Goal: Task Accomplishment & Management: Use online tool/utility

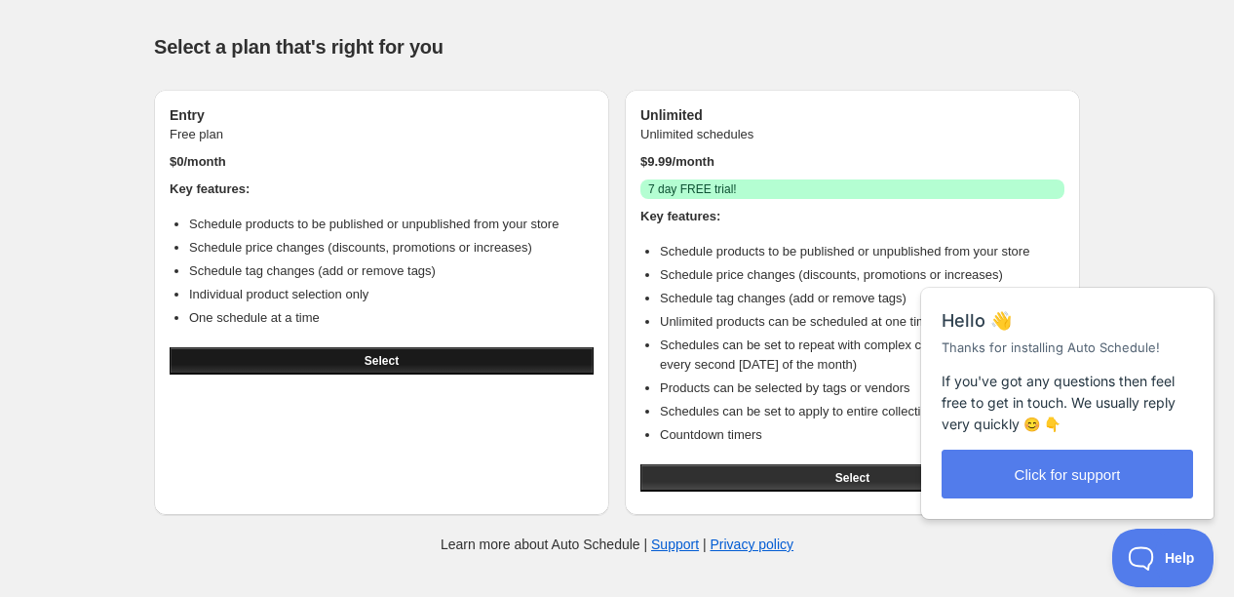
click at [326, 355] on button "Select" at bounding box center [382, 360] width 424 height 27
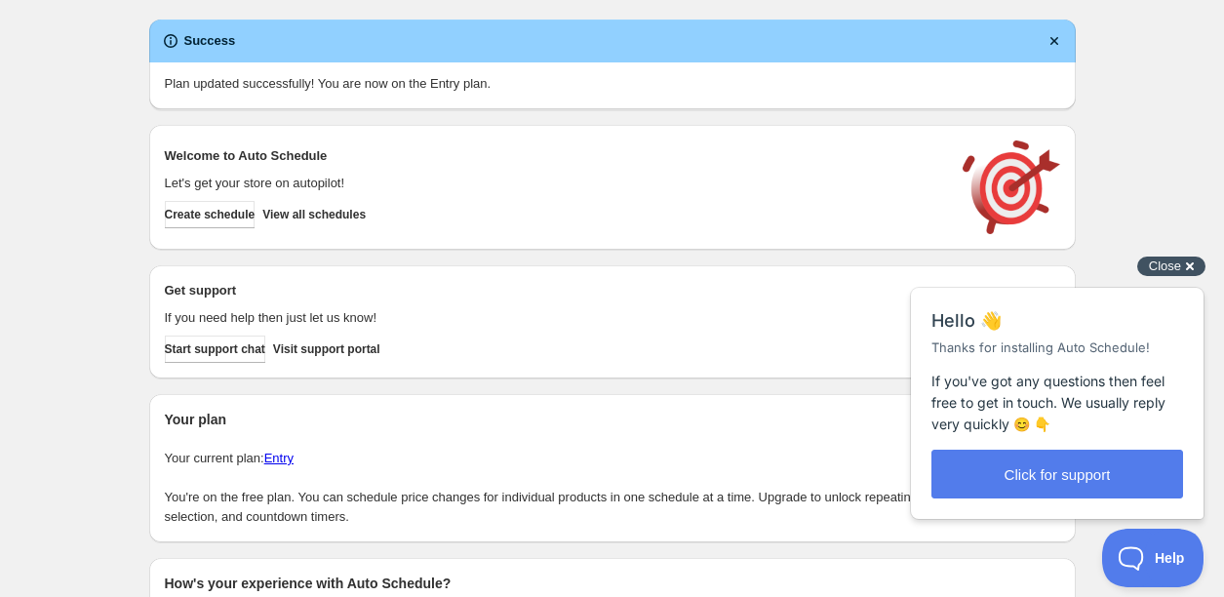
click at [1188, 267] on div "Close cross-small" at bounding box center [1171, 266] width 68 height 20
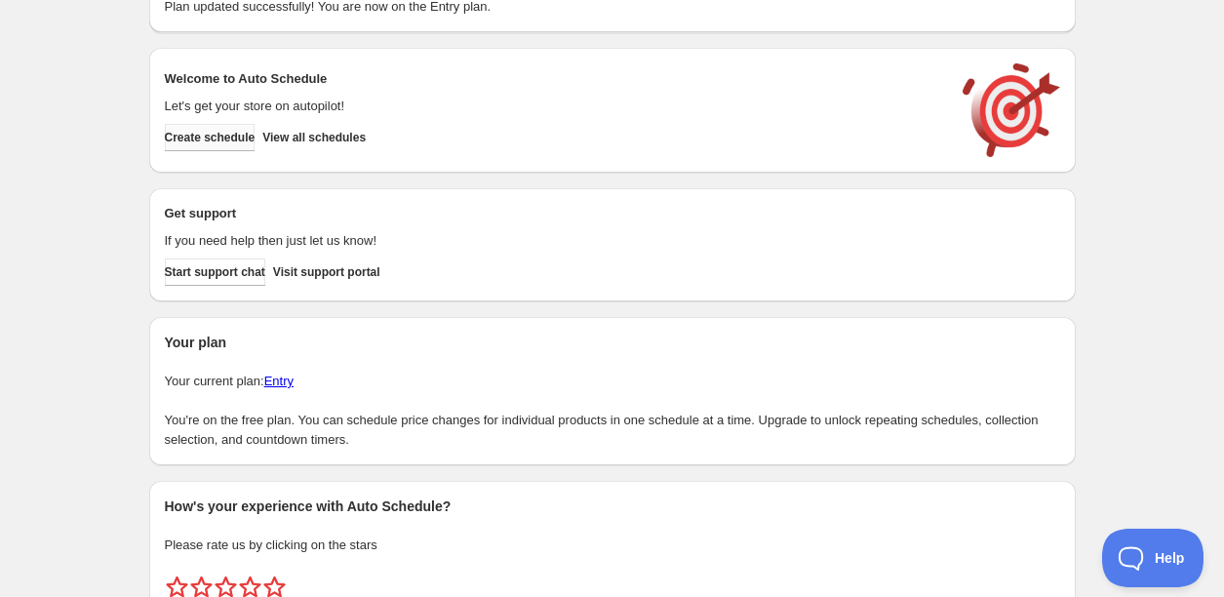
scroll to position [161, 0]
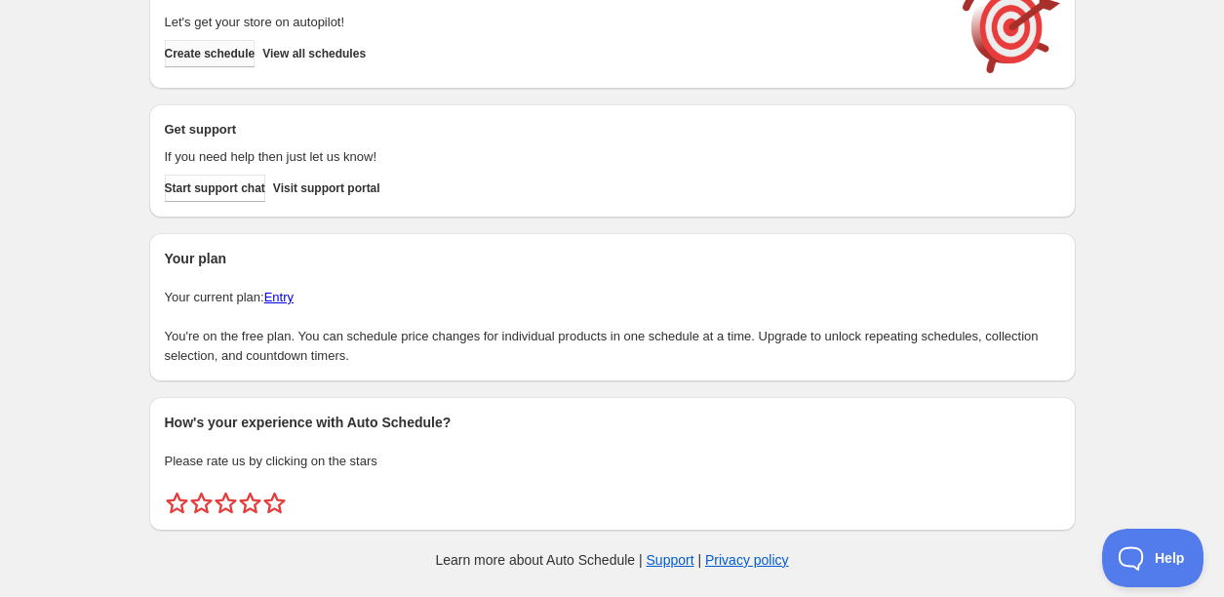
click at [204, 58] on span "Create schedule" at bounding box center [210, 54] width 91 height 16
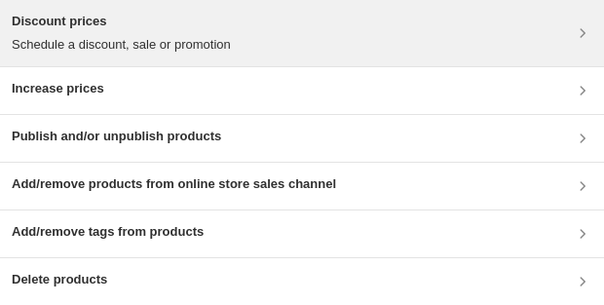
click at [187, 36] on p "Schedule a discount, sale or promotion" at bounding box center [121, 44] width 219 height 19
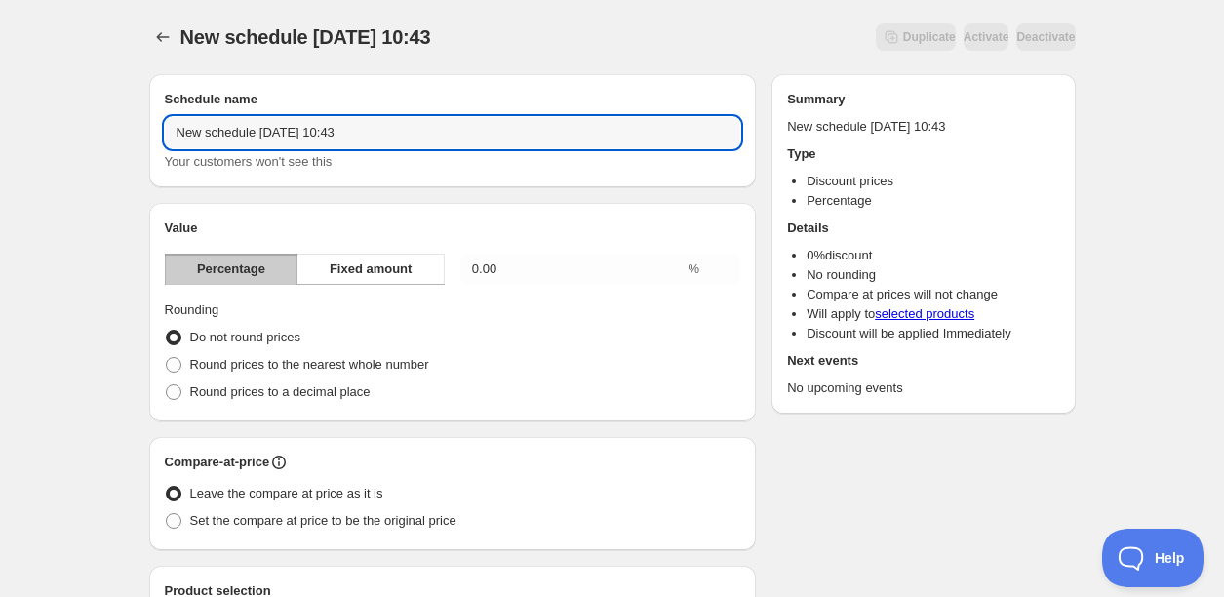
drag, startPoint x: 389, startPoint y: 125, endPoint x: 66, endPoint y: 122, distance: 322.7
type input "HA5 August Promo"
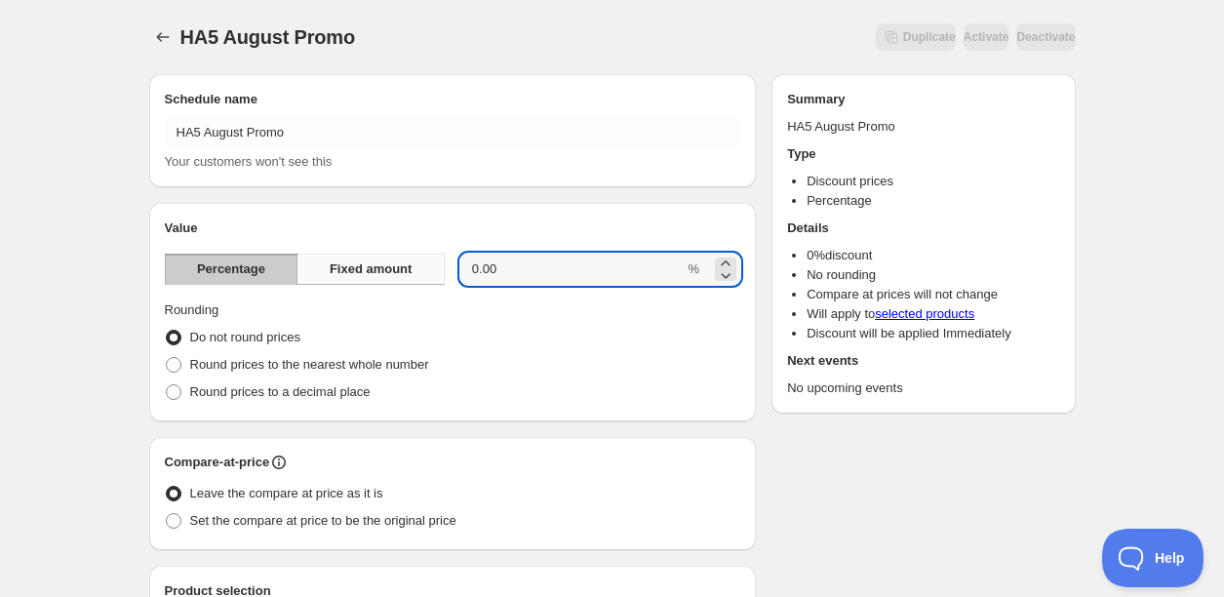
drag, startPoint x: 526, startPoint y: 270, endPoint x: 413, endPoint y: 253, distance: 114.3
click at [414, 253] on div "Percentage Fixed amount 0.00 %" at bounding box center [453, 268] width 576 height 31
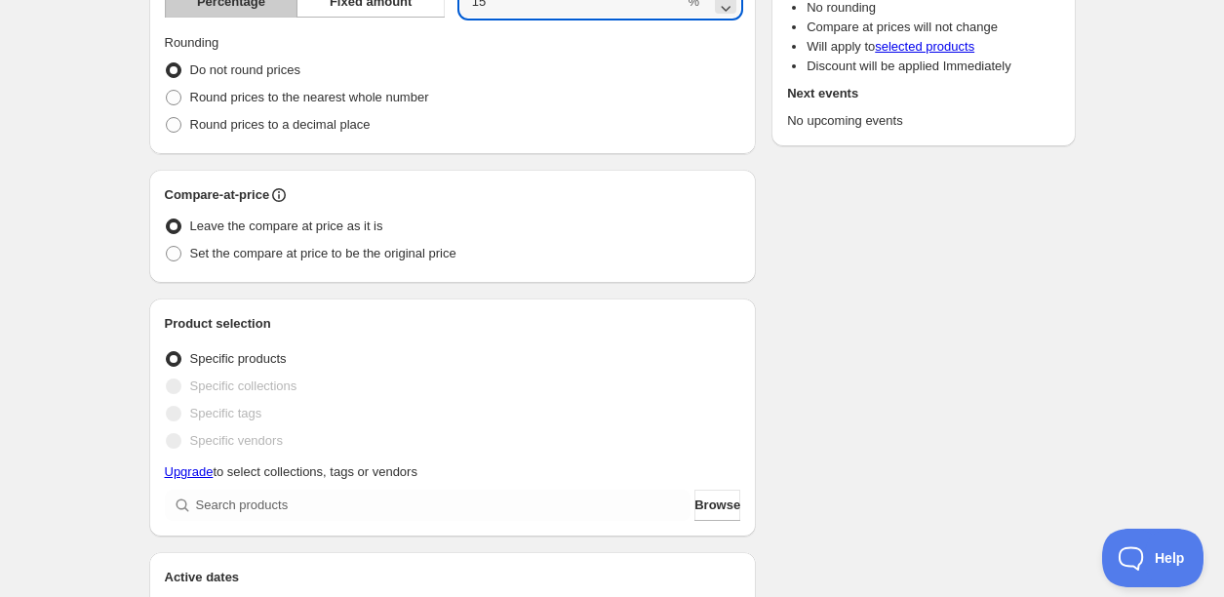
scroll to position [319, 0]
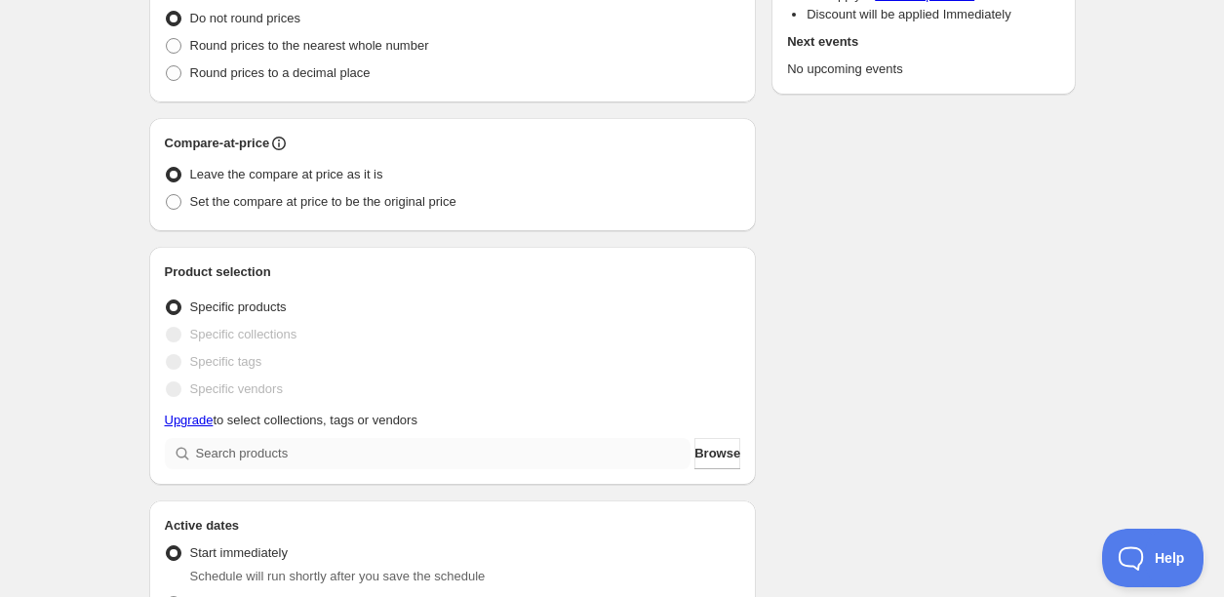
type input "15"
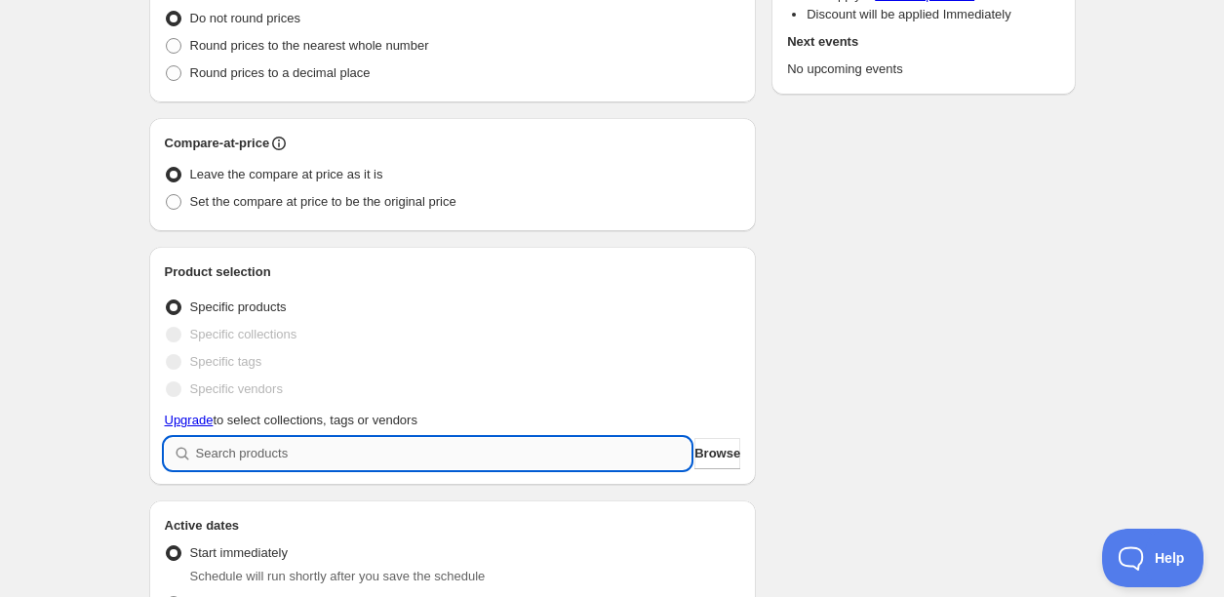
click at [513, 455] on input "search" at bounding box center [443, 453] width 495 height 31
type input "h"
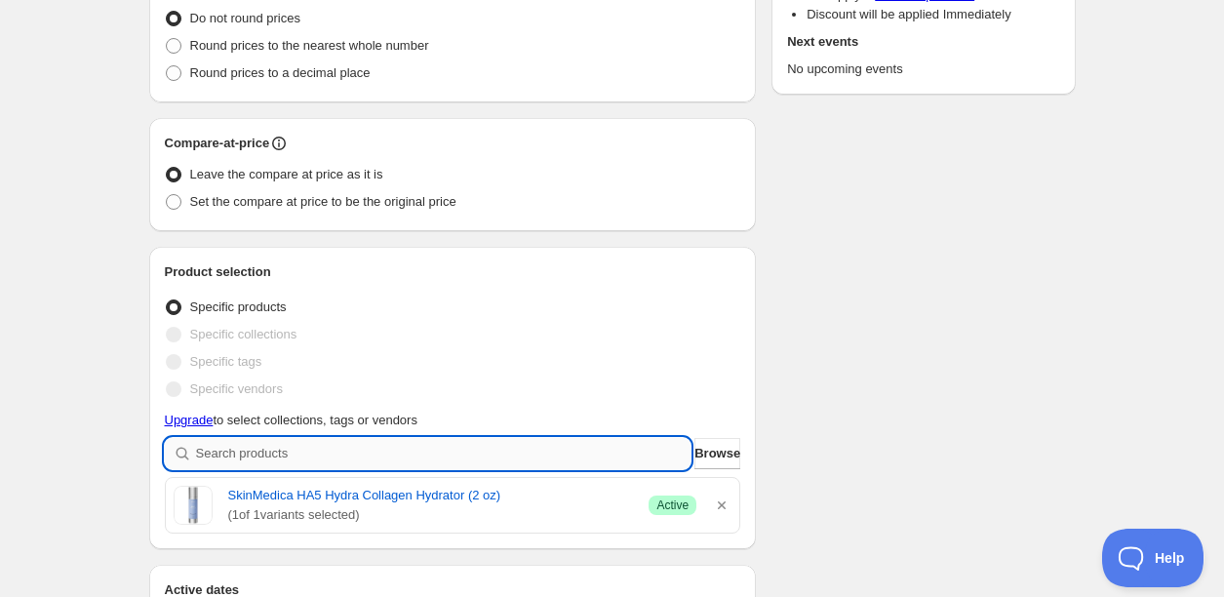
click at [331, 453] on input "search" at bounding box center [443, 453] width 495 height 31
type input "n"
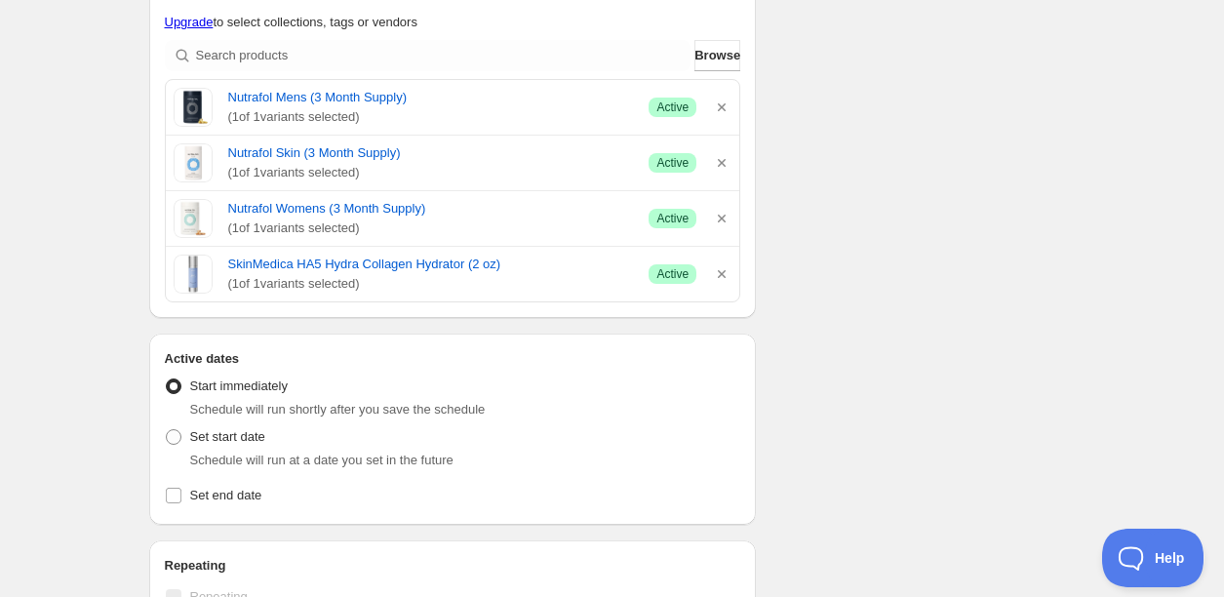
scroll to position [862, 0]
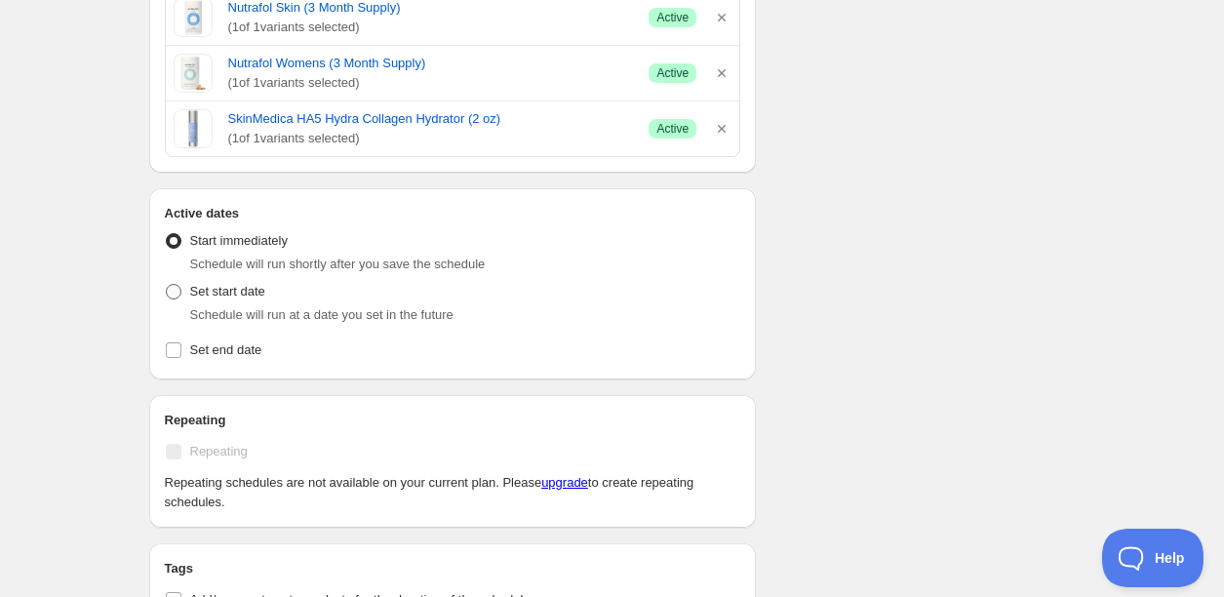
click at [180, 292] on span at bounding box center [174, 292] width 16 height 16
click at [167, 285] on input "Set start date" at bounding box center [166, 284] width 1 height 1
radio input "true"
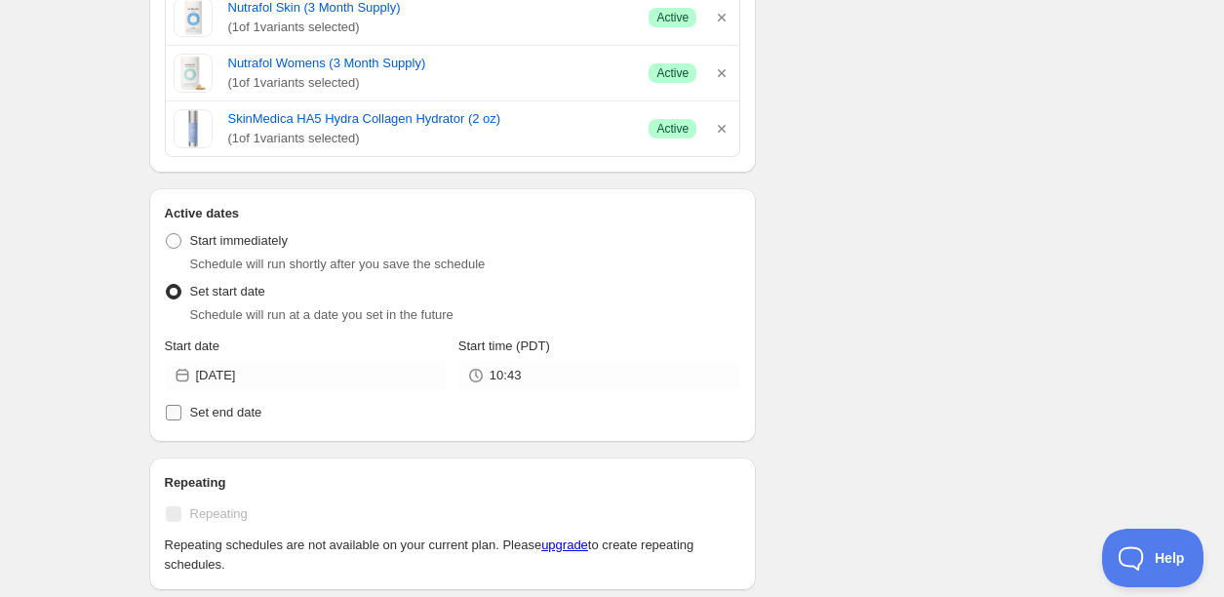
click at [176, 409] on input "Set end date" at bounding box center [174, 413] width 16 height 16
checkbox input "true"
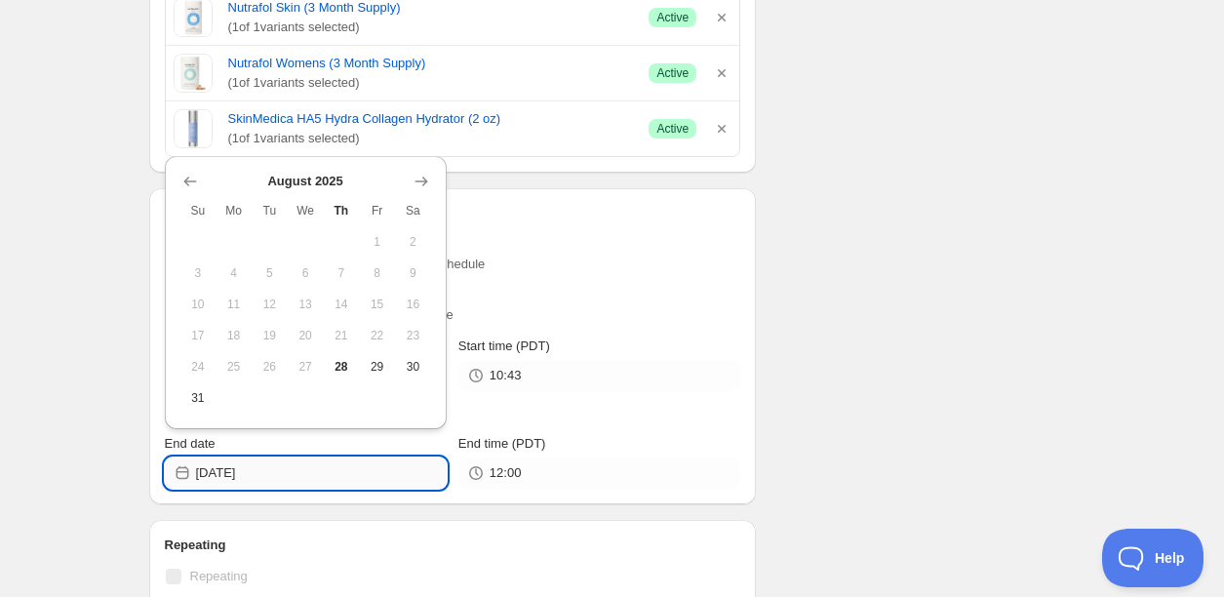
click at [271, 470] on input "2025-08-28" at bounding box center [321, 472] width 251 height 31
click at [376, 368] on span "29" at bounding box center [377, 367] width 20 height 16
type input "[DATE]"
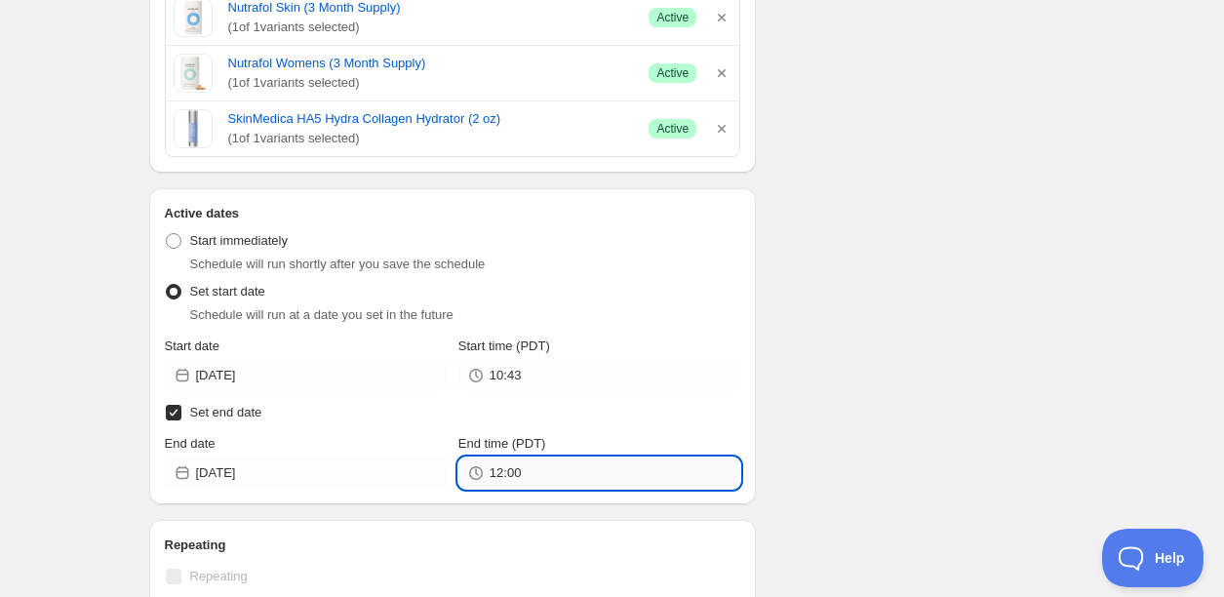
click at [524, 472] on input "12:00" at bounding box center [614, 472] width 251 height 31
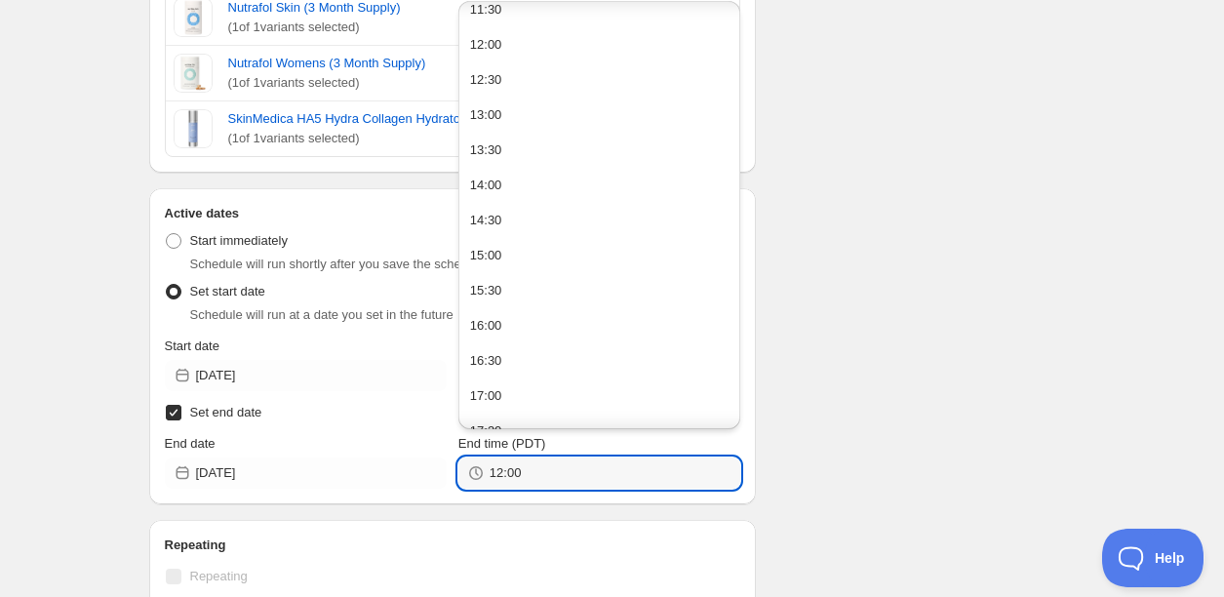
scroll to position [1264, 0]
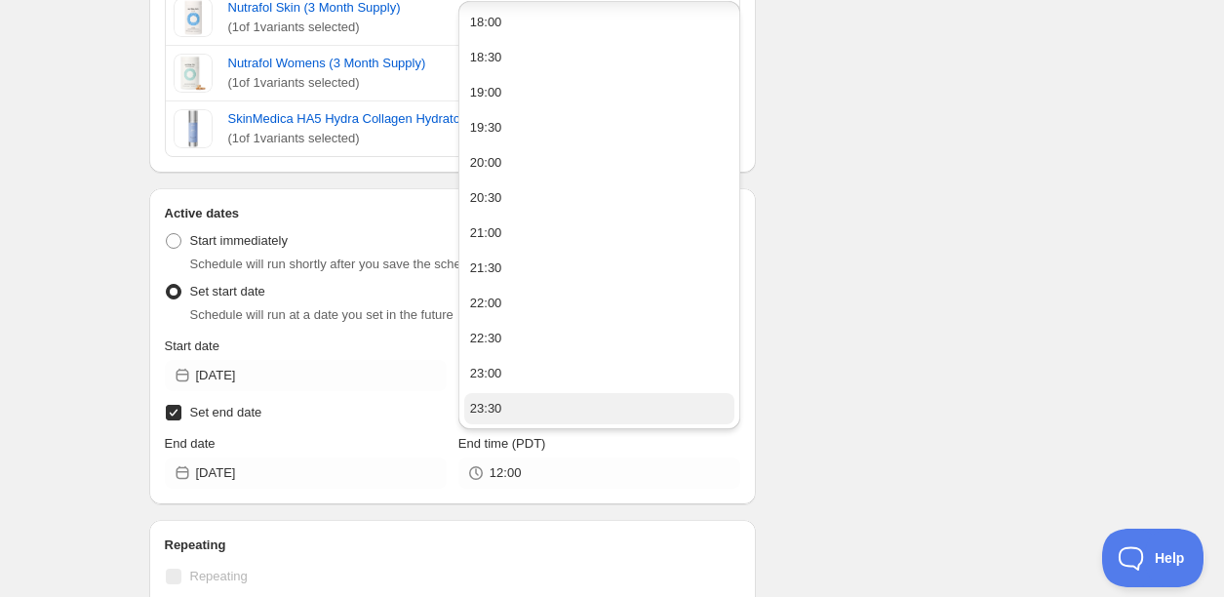
click at [646, 395] on button "23:30" at bounding box center [599, 408] width 270 height 31
type input "23:30"
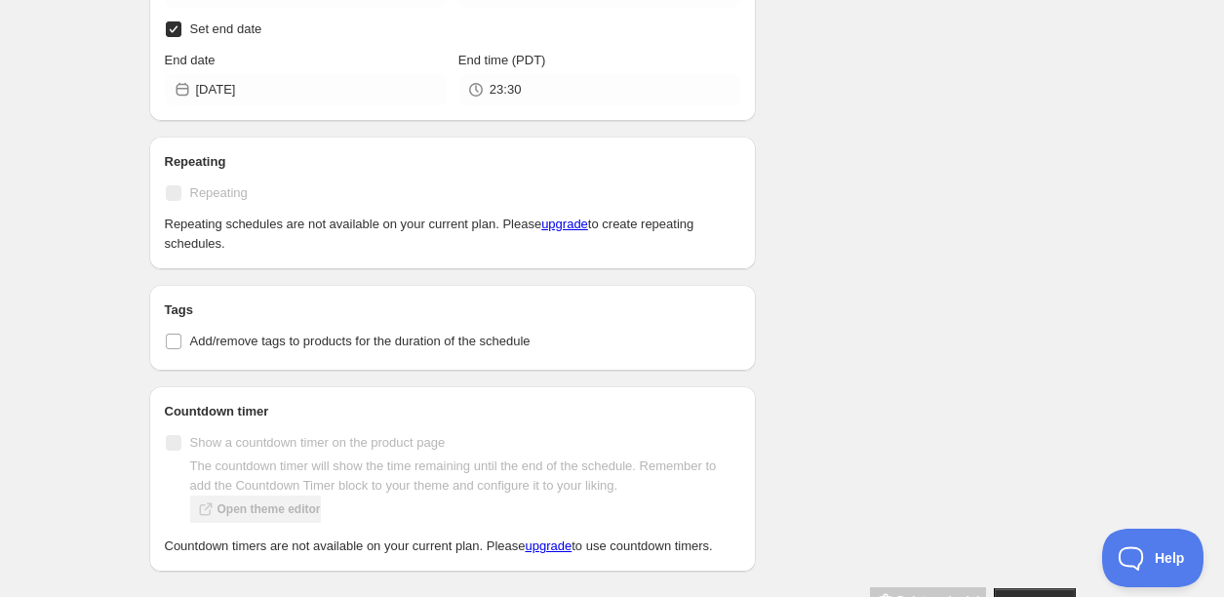
scroll to position [1321, 0]
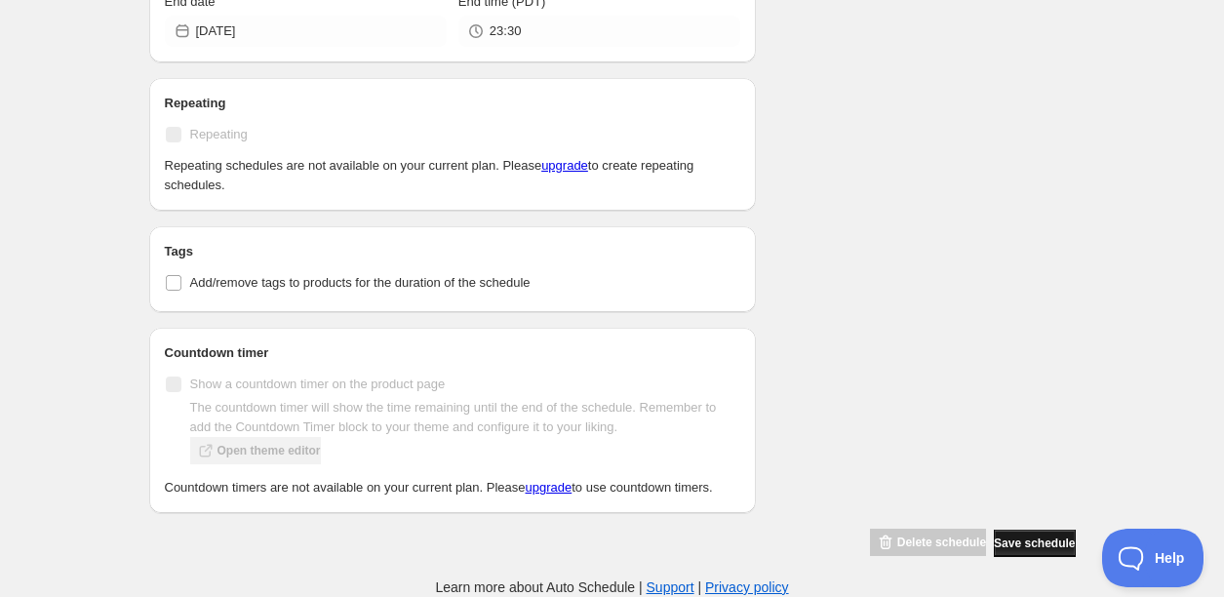
click at [1017, 542] on span "Save schedule" at bounding box center [1034, 543] width 81 height 16
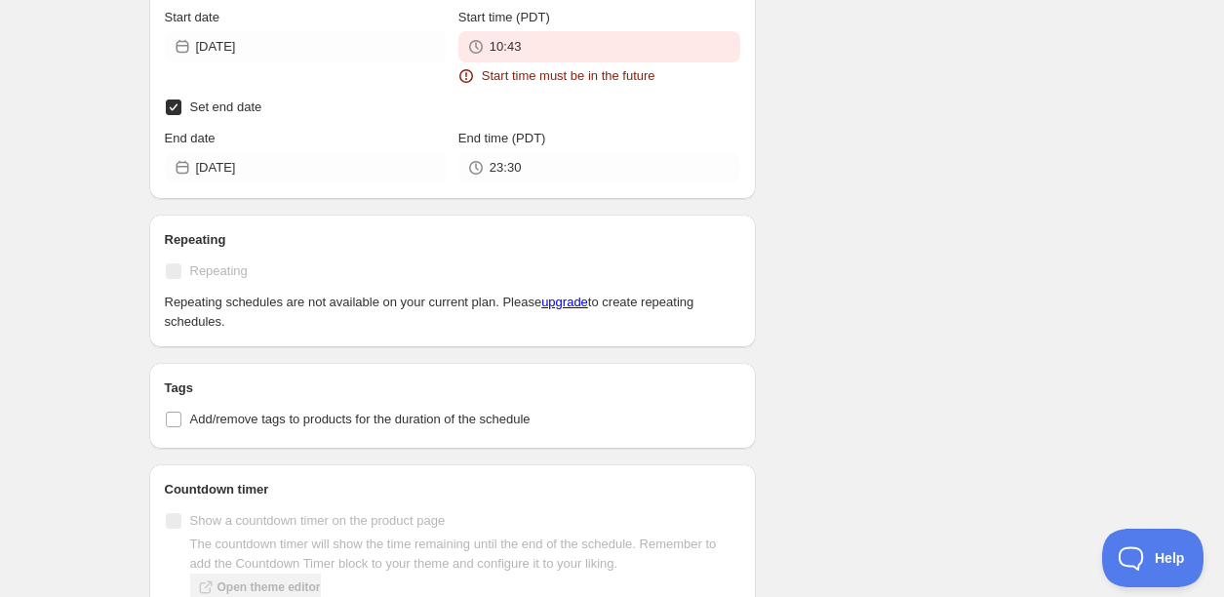
scroll to position [1452, 0]
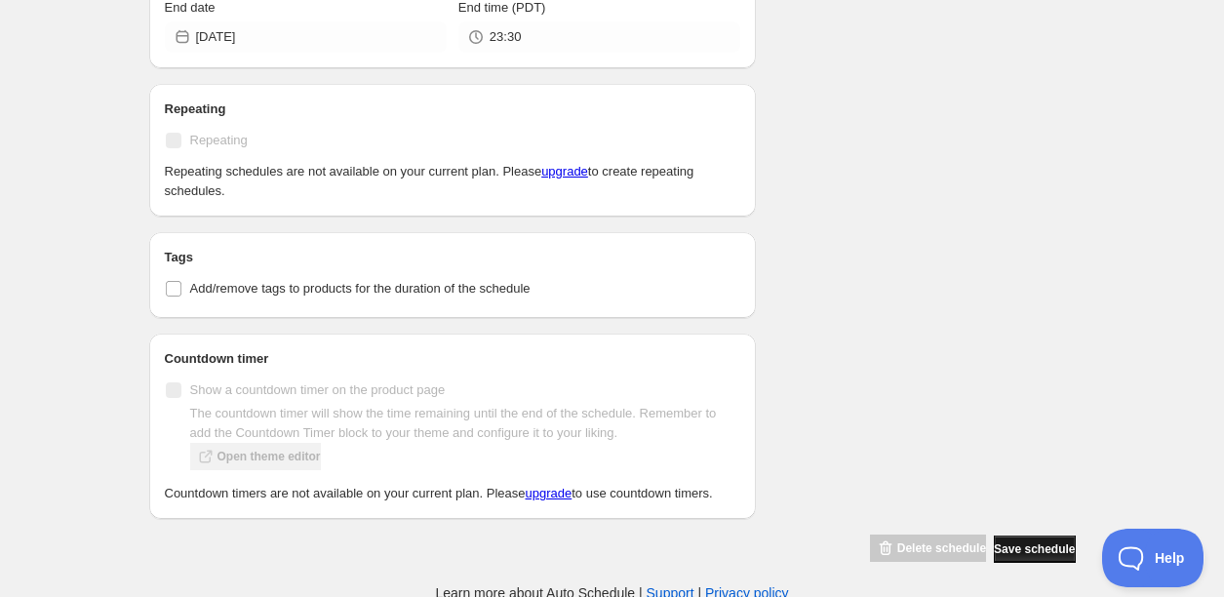
click at [1017, 557] on span "Save schedule" at bounding box center [1034, 549] width 81 height 16
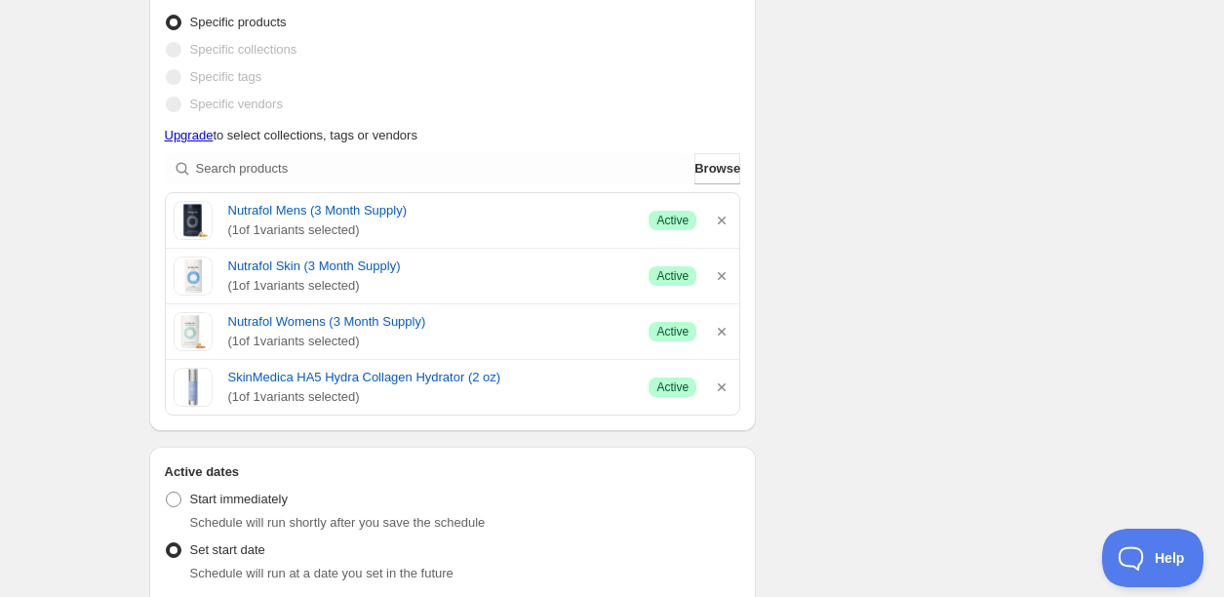
scroll to position [1050, 0]
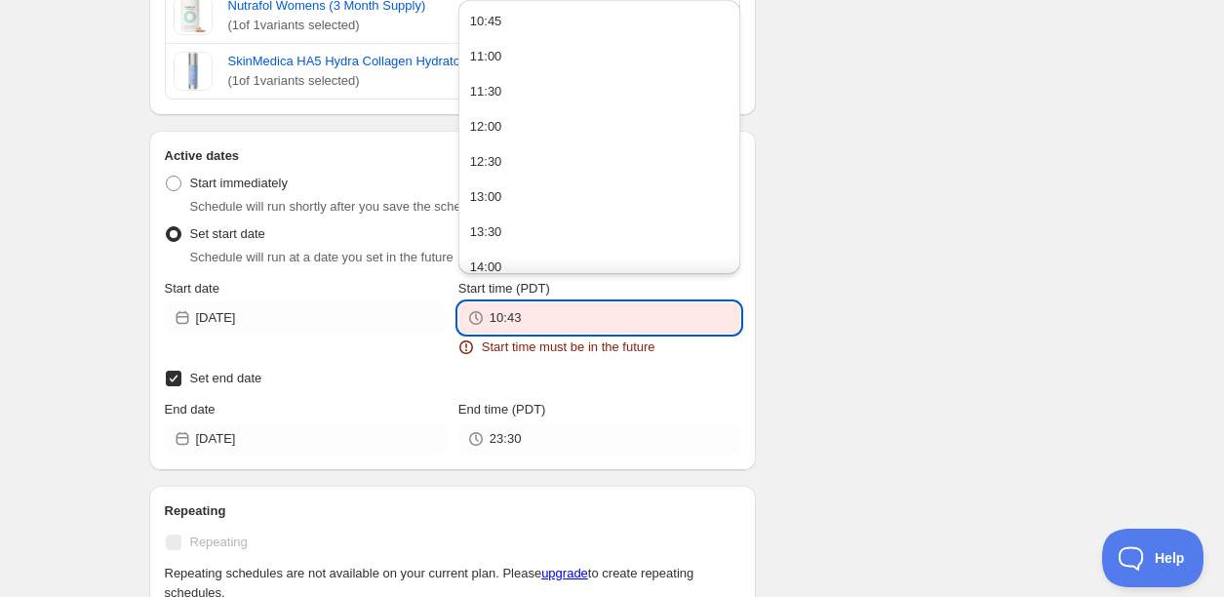
click at [492, 319] on input "10:43" at bounding box center [614, 317] width 251 height 31
click at [585, 48] on button "11:00" at bounding box center [599, 56] width 270 height 31
type input "11:00"
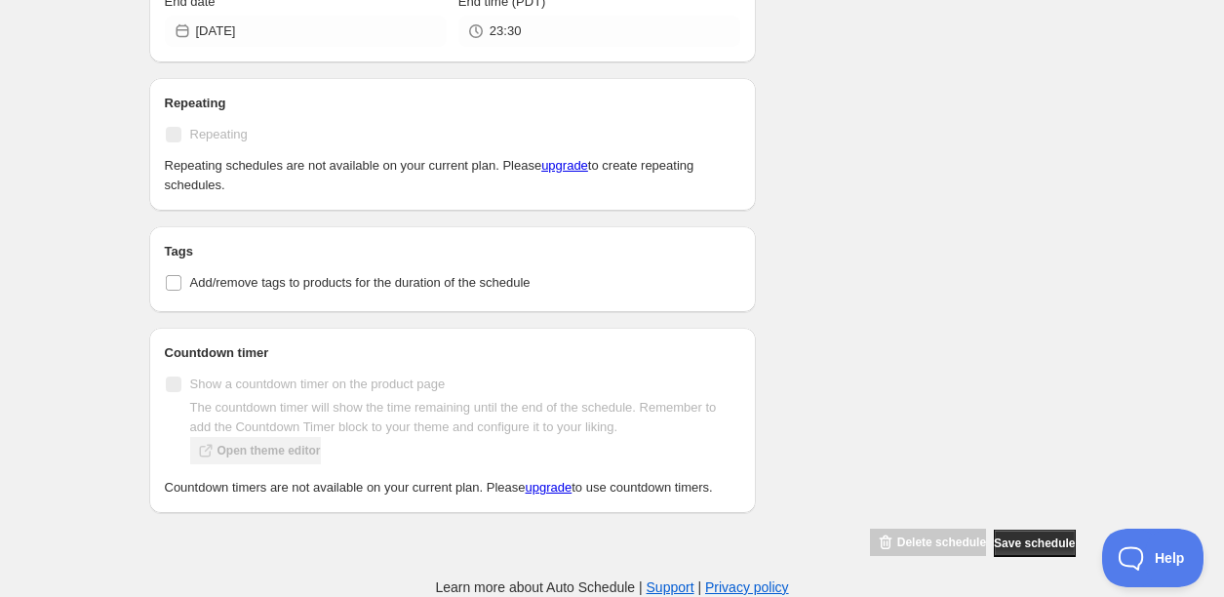
scroll to position [1452, 0]
click at [1037, 553] on button "Save schedule" at bounding box center [1034, 542] width 81 height 27
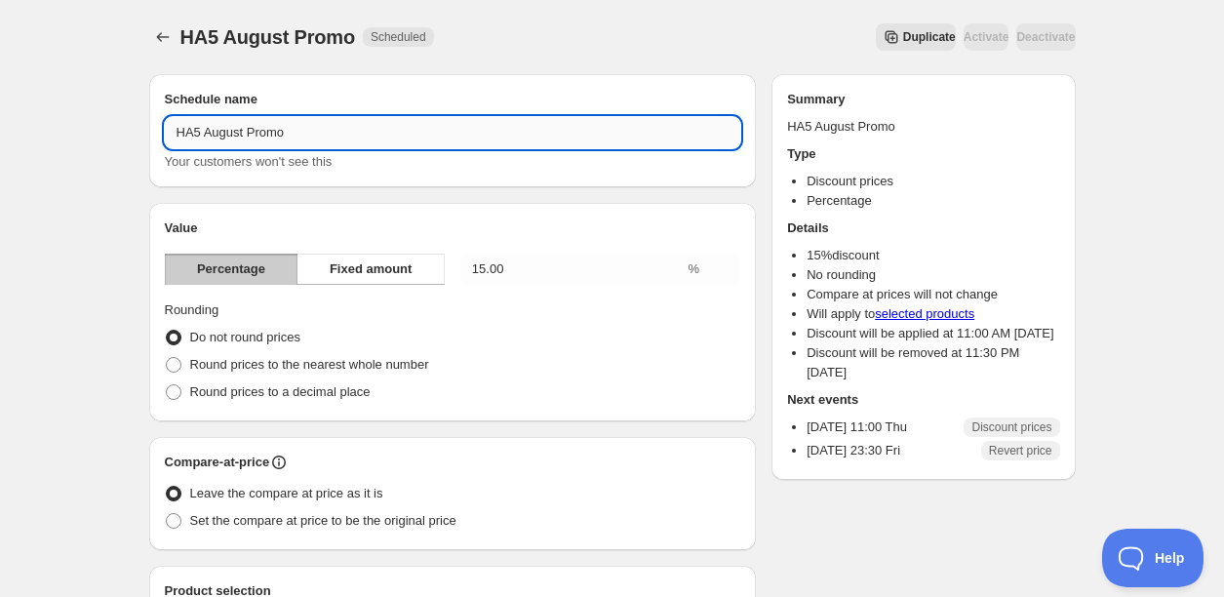
click at [203, 131] on input "HA5 August Promo" at bounding box center [453, 132] width 576 height 31
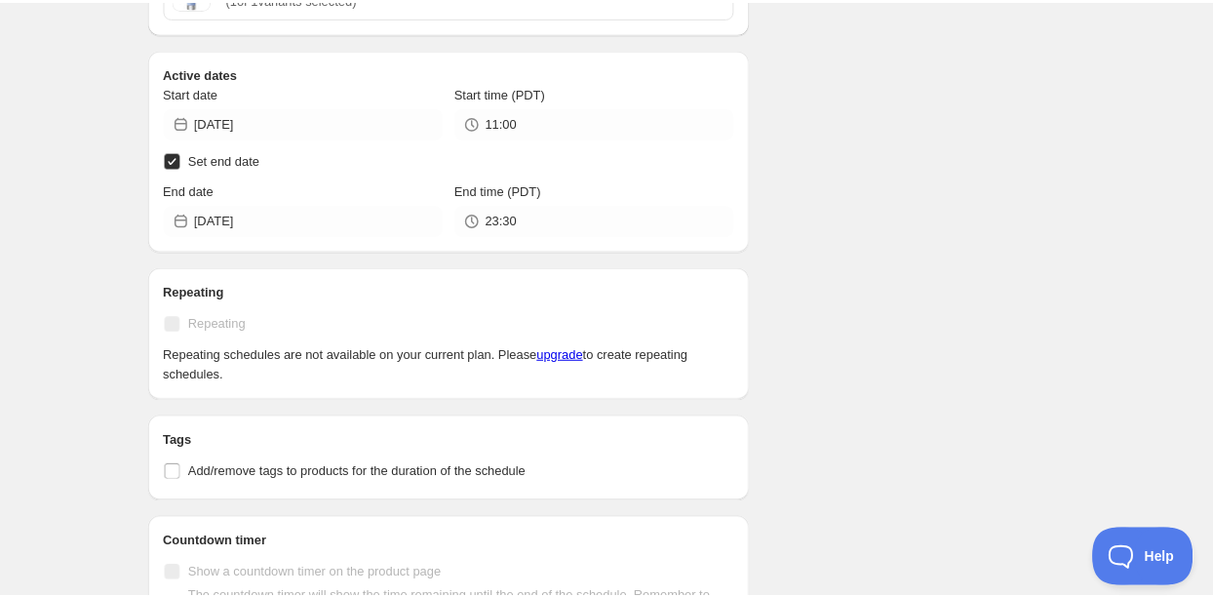
scroll to position [1208, 0]
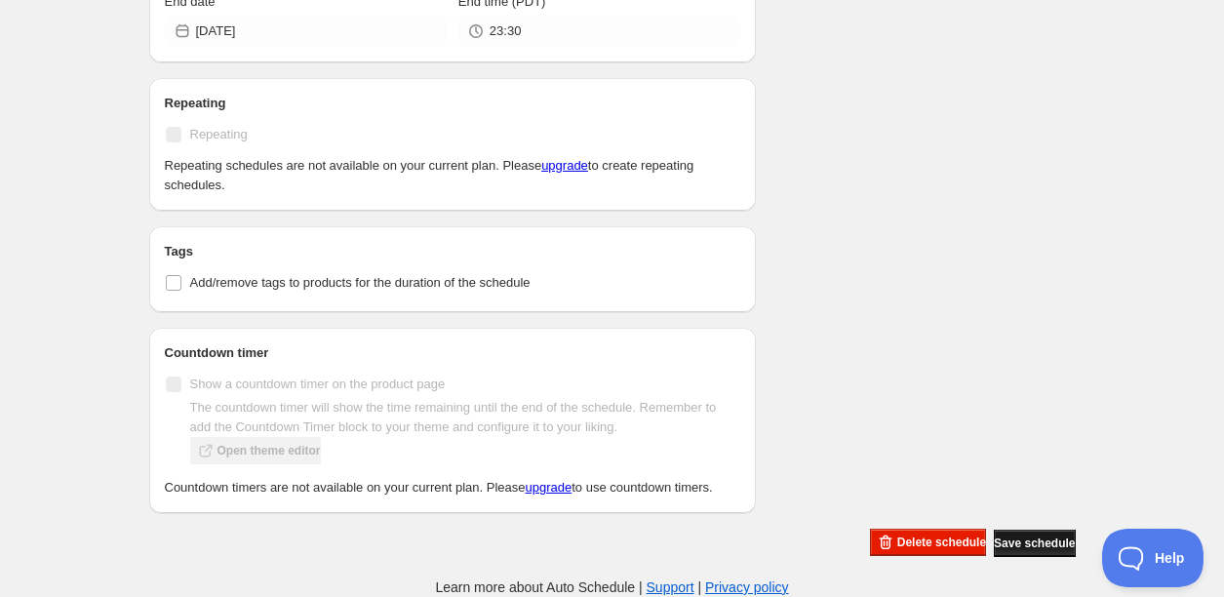
type input "HA5 & Nutrafol August Promo"
click at [1004, 549] on span "Save schedule" at bounding box center [1034, 543] width 81 height 16
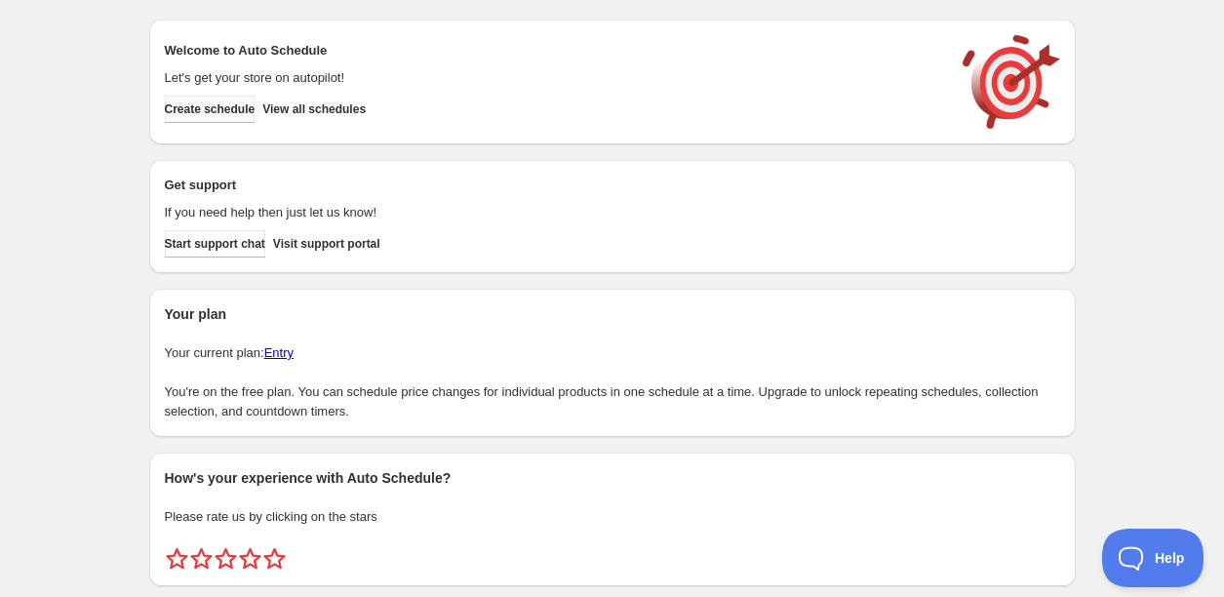
click at [225, 104] on span "Create schedule" at bounding box center [210, 109] width 91 height 16
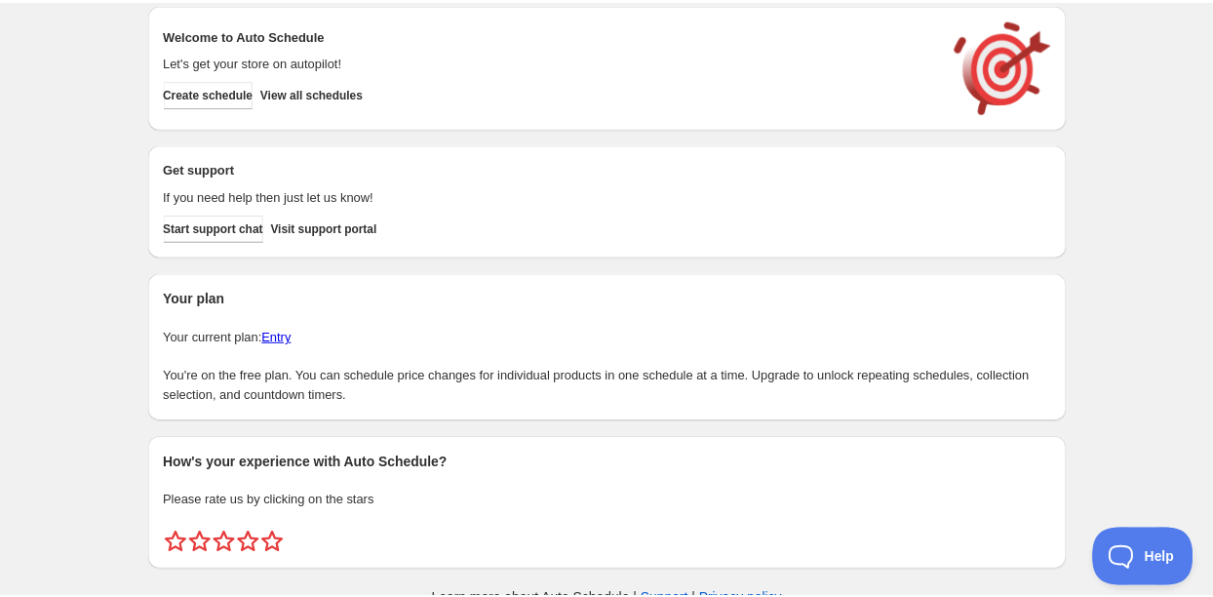
scroll to position [56, 0]
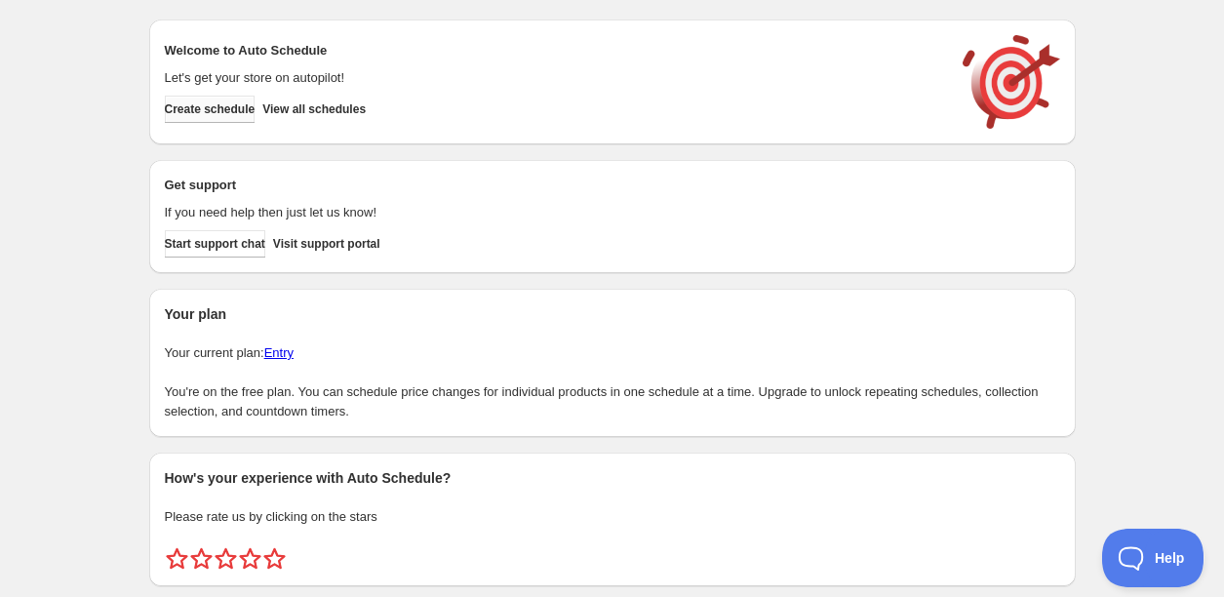
click at [220, 103] on span "Create schedule" at bounding box center [210, 109] width 91 height 16
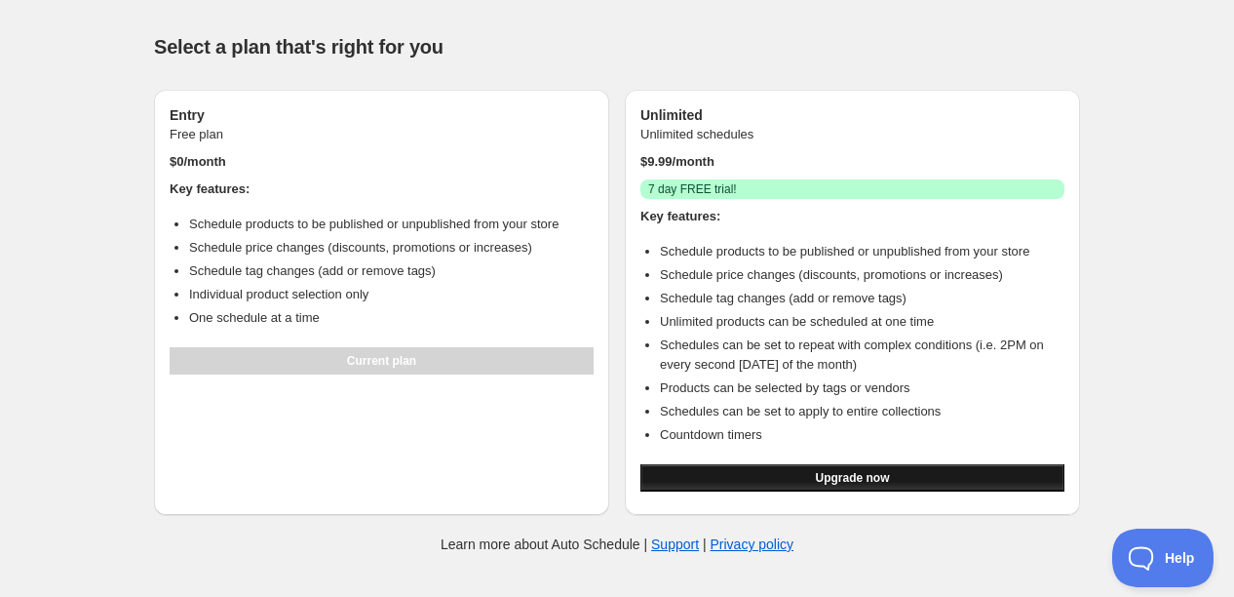
click at [767, 469] on button "Upgrade now" at bounding box center [853, 477] width 424 height 27
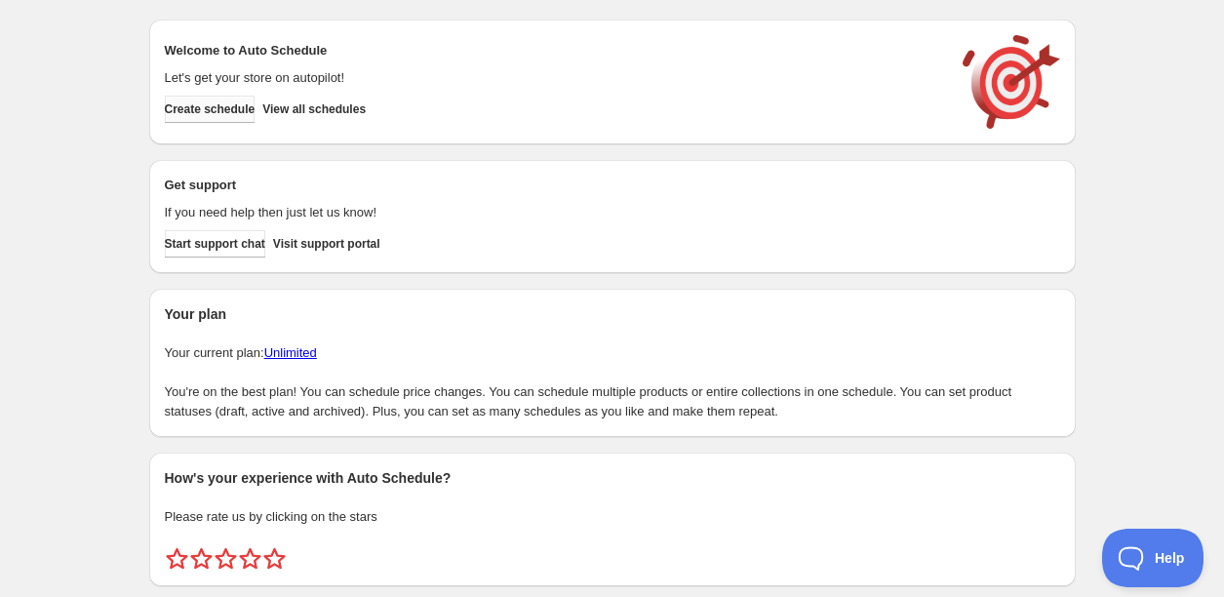
click at [219, 111] on span "Create schedule" at bounding box center [210, 109] width 91 height 16
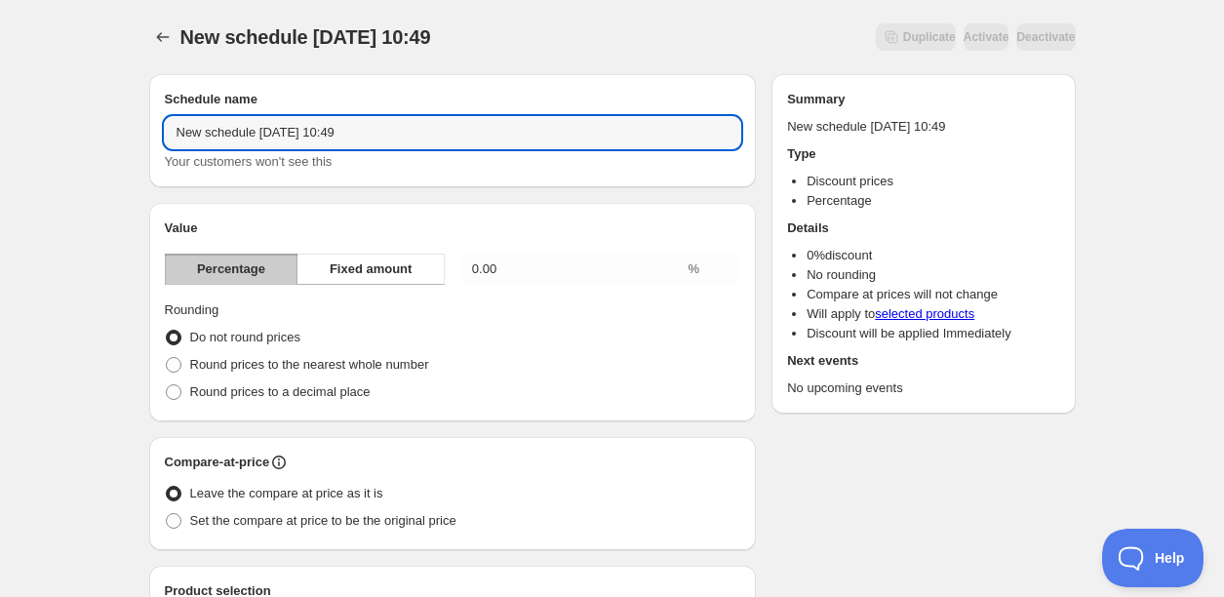
drag, startPoint x: 402, startPoint y: 134, endPoint x: 89, endPoint y: 136, distance: 313.0
type input "September Special - Cyspera"
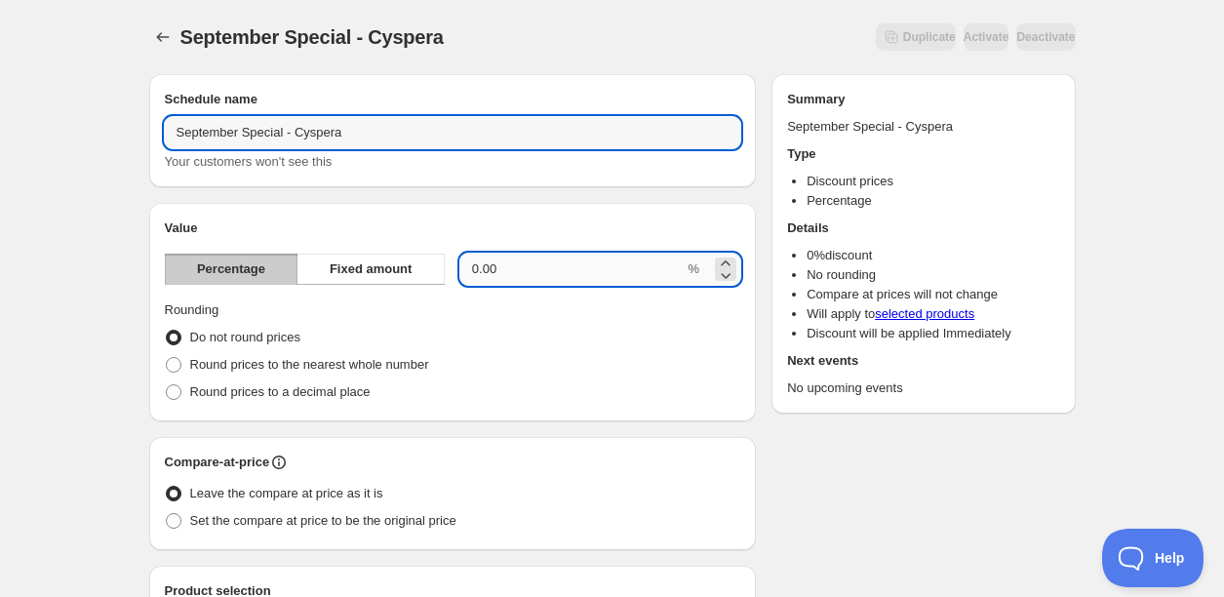
click at [518, 273] on input "0.00" at bounding box center [572, 268] width 224 height 31
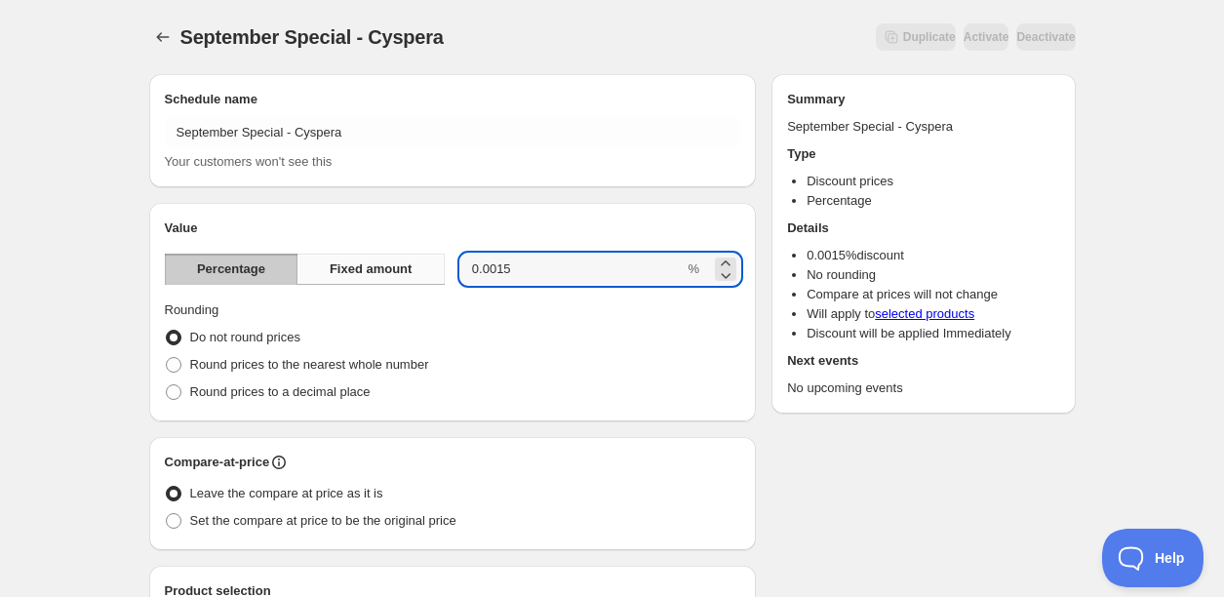
drag, startPoint x: 515, startPoint y: 273, endPoint x: 411, endPoint y: 266, distance: 103.6
click at [412, 266] on div "Percentage Fixed amount 0.0015 %" at bounding box center [453, 268] width 576 height 31
type input "15"
click at [609, 351] on div "Round prices to the nearest whole number" at bounding box center [453, 364] width 576 height 27
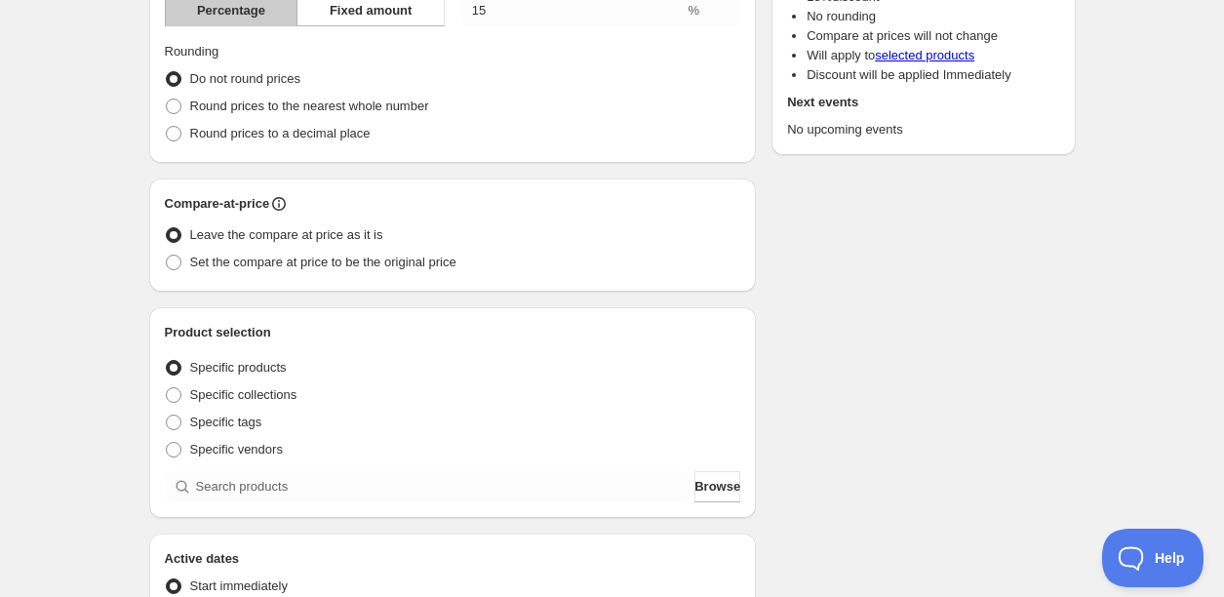
scroll to position [264, 0]
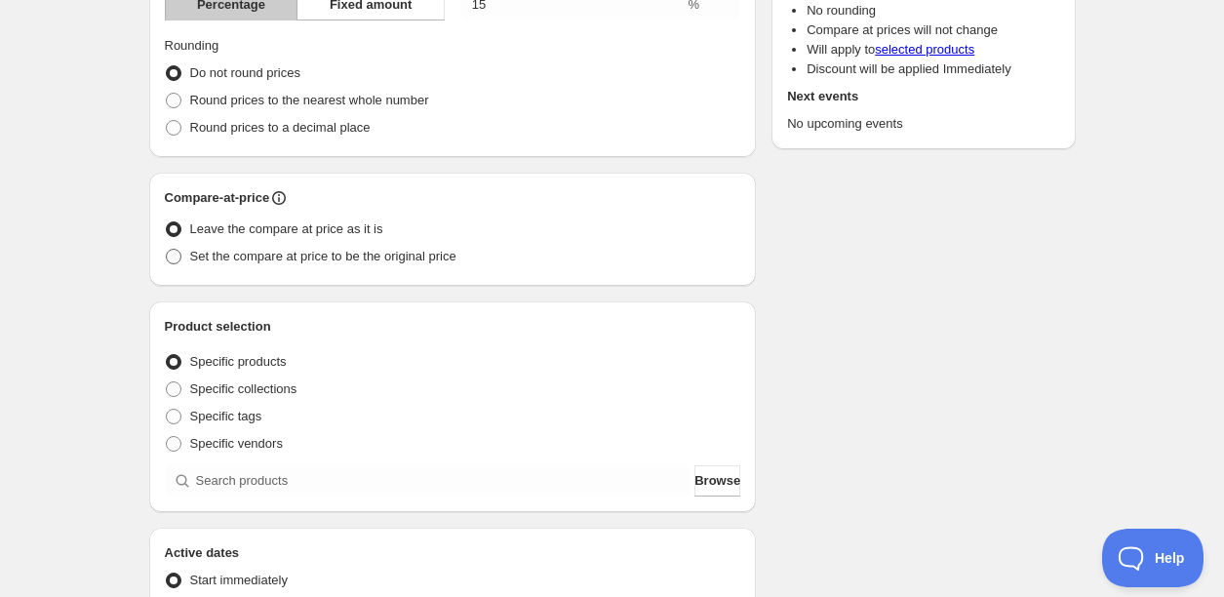
click at [174, 251] on span at bounding box center [174, 257] width 16 height 16
click at [167, 250] on input "Set the compare at price to be the original price" at bounding box center [166, 249] width 1 height 1
radio input "true"
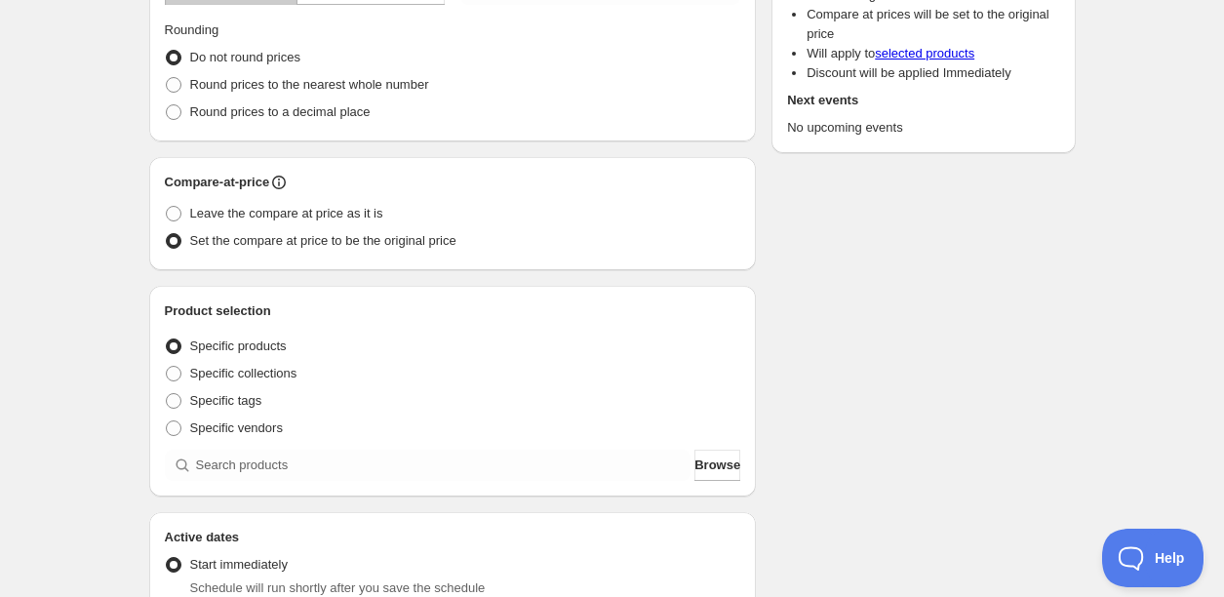
scroll to position [416, 0]
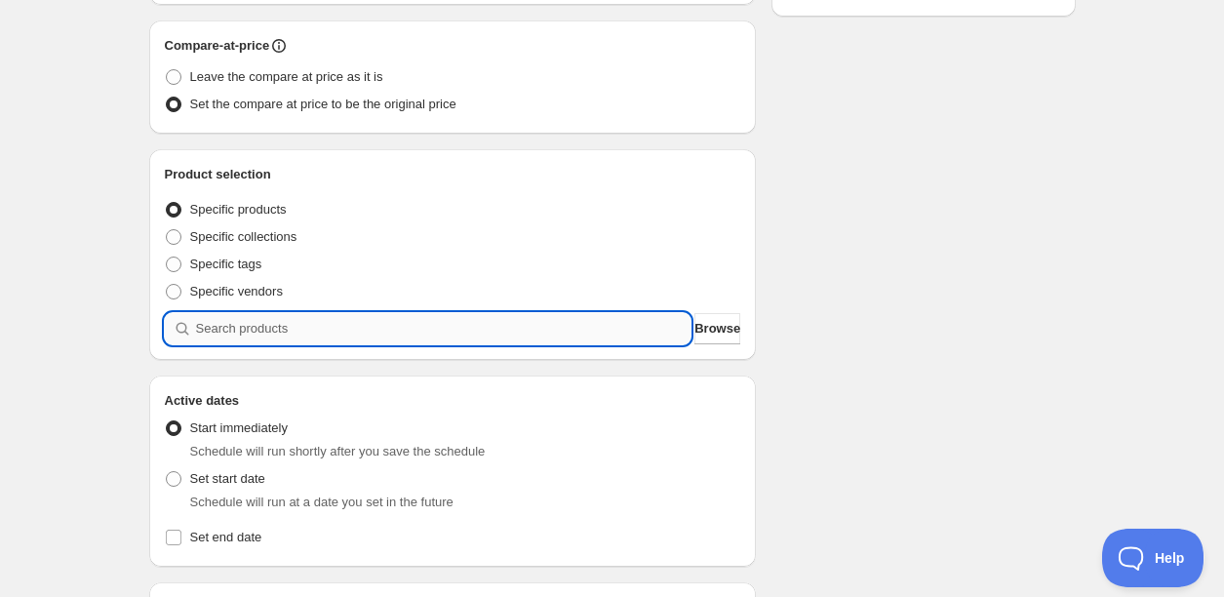
click at [319, 322] on input "search" at bounding box center [443, 328] width 495 height 31
type input "c"
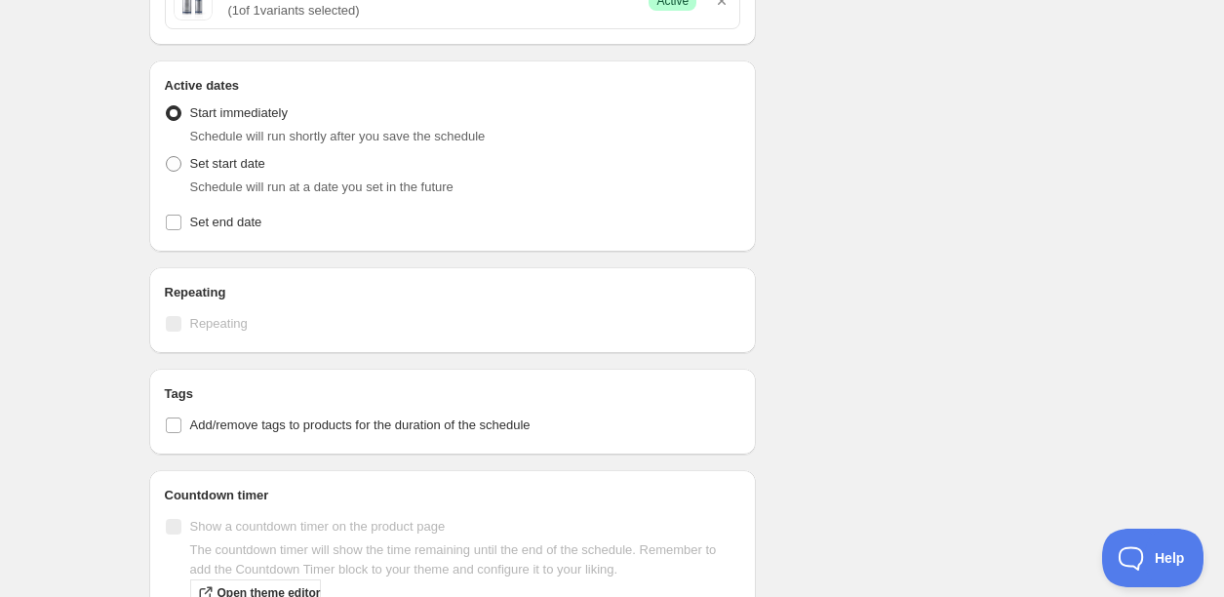
scroll to position [799, 0]
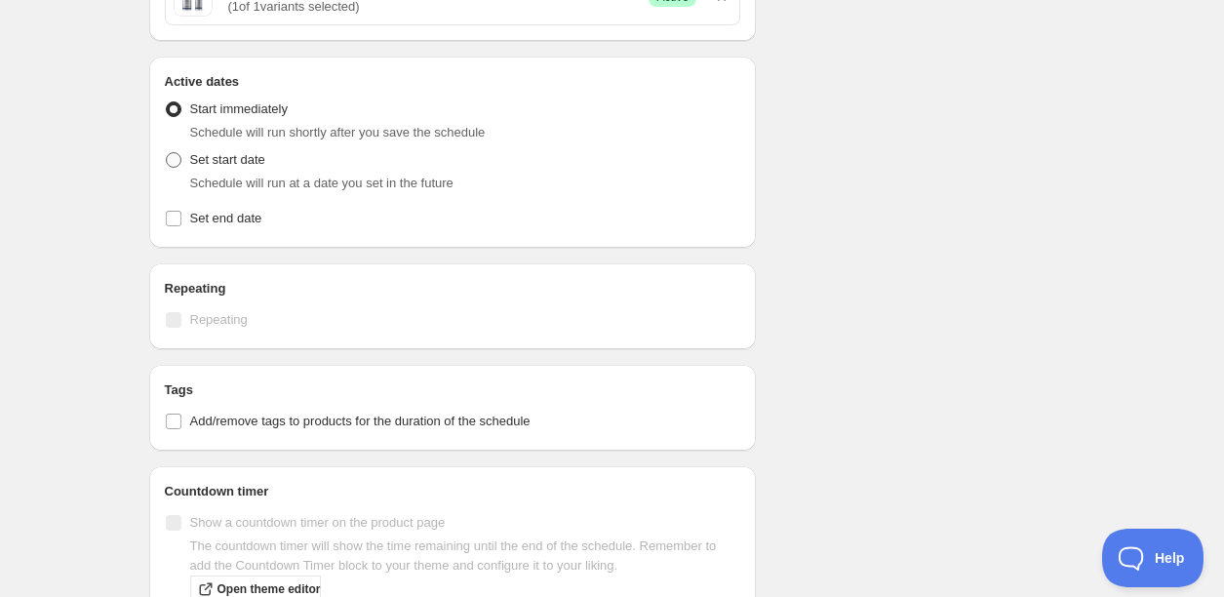
click at [175, 165] on span at bounding box center [174, 160] width 16 height 16
click at [167, 153] on input "Set start date" at bounding box center [166, 152] width 1 height 1
radio input "true"
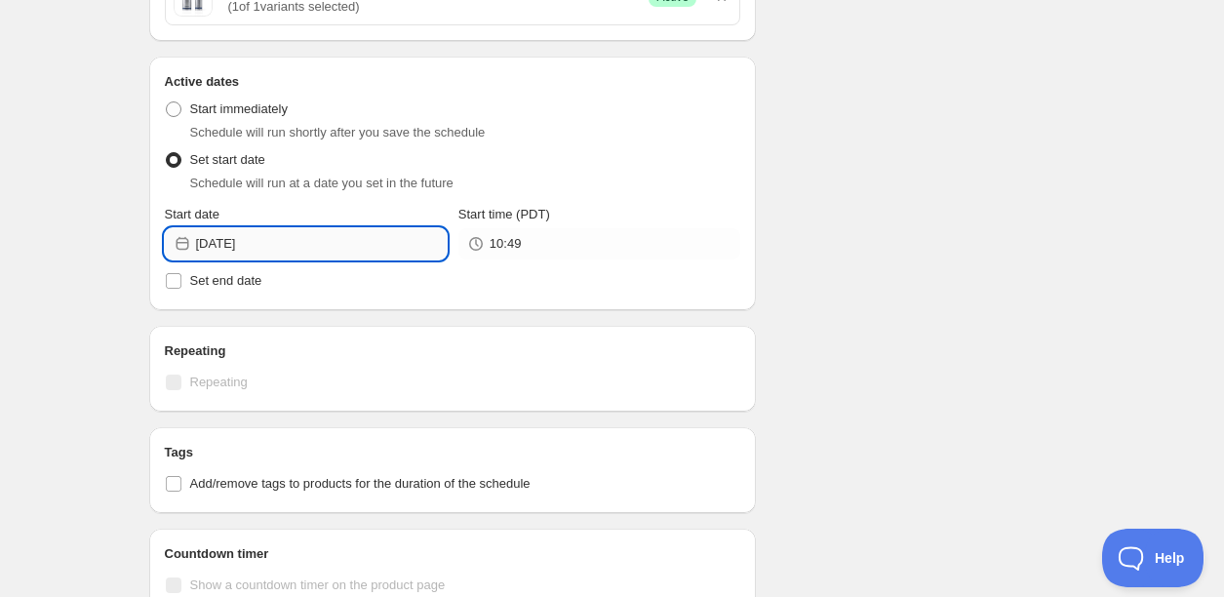
click at [332, 244] on input "[DATE]" at bounding box center [321, 243] width 251 height 31
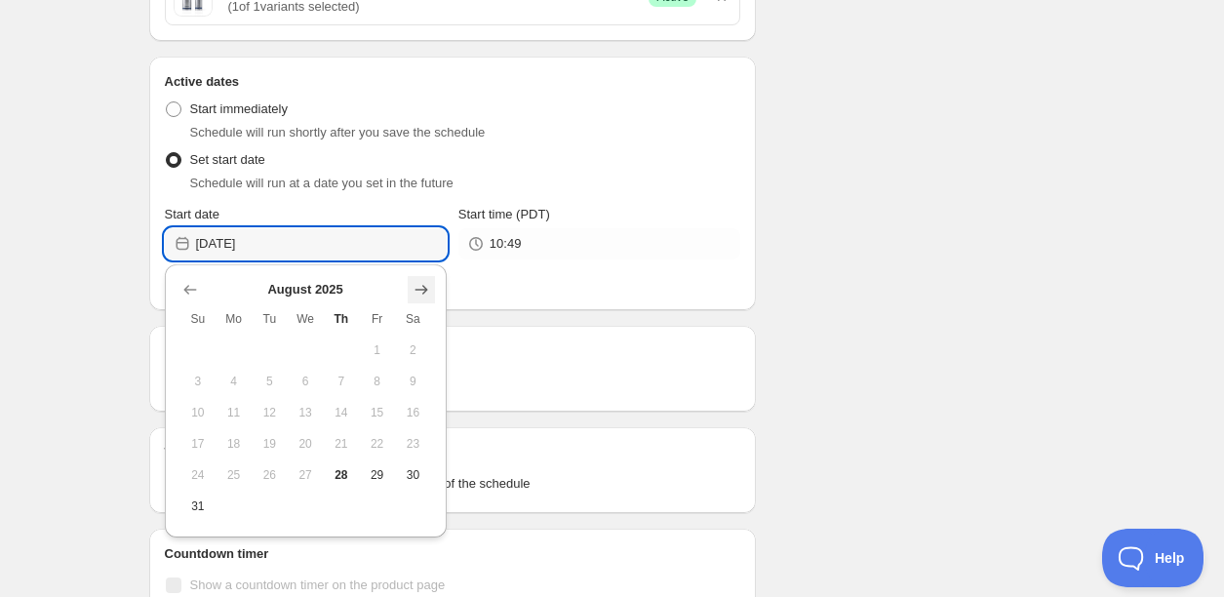
click at [419, 282] on icon "Show next month, September 2025" at bounding box center [420, 289] width 19 height 19
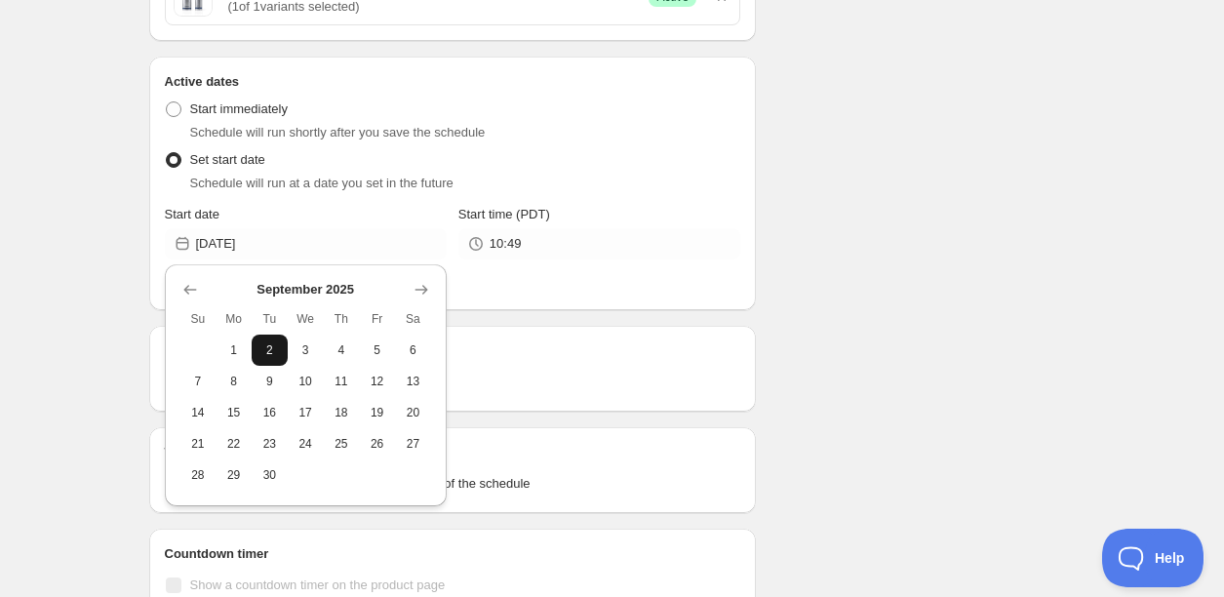
click at [268, 344] on span "2" at bounding box center [269, 350] width 20 height 16
type input "[DATE]"
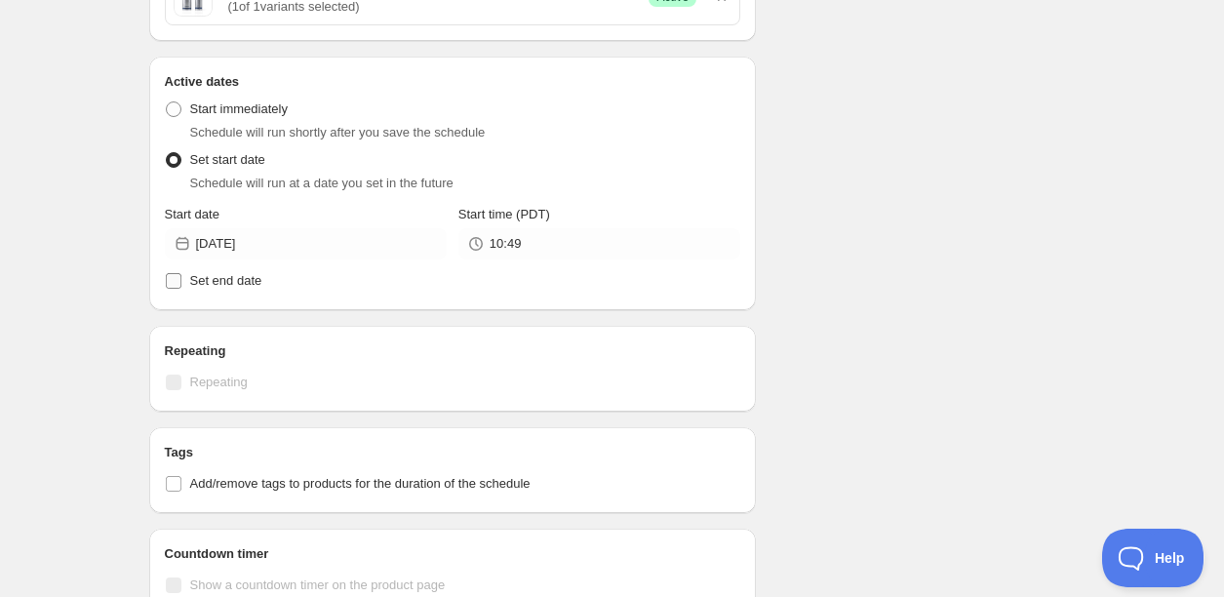
click at [175, 280] on input "Set end date" at bounding box center [174, 281] width 16 height 16
checkbox input "true"
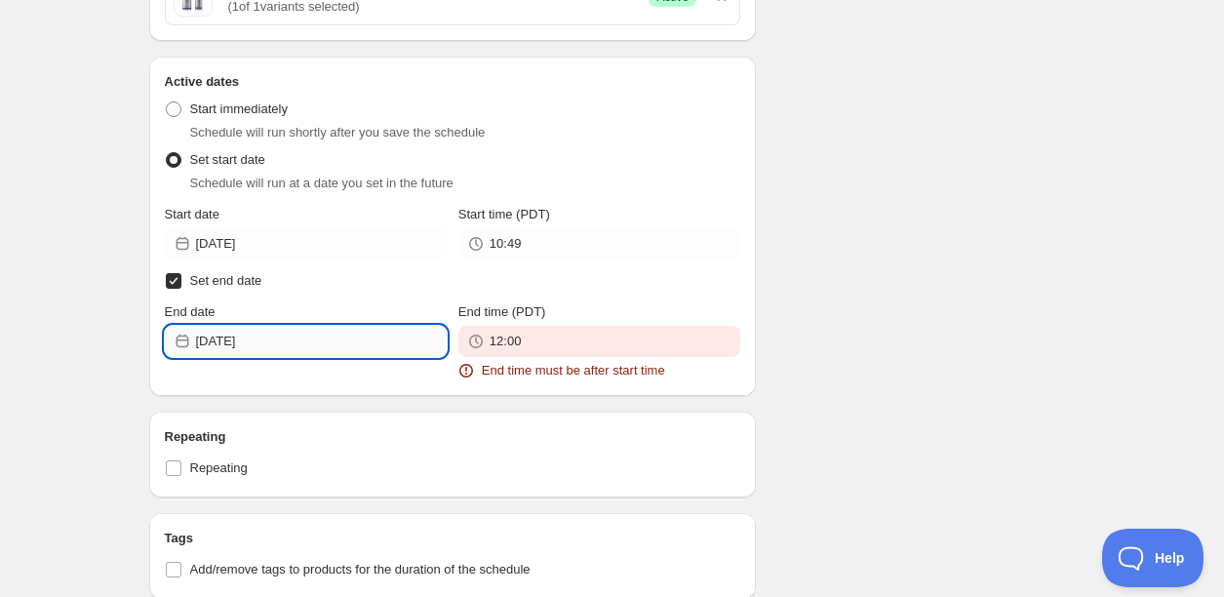
click at [360, 343] on input "[DATE]" at bounding box center [321, 341] width 251 height 31
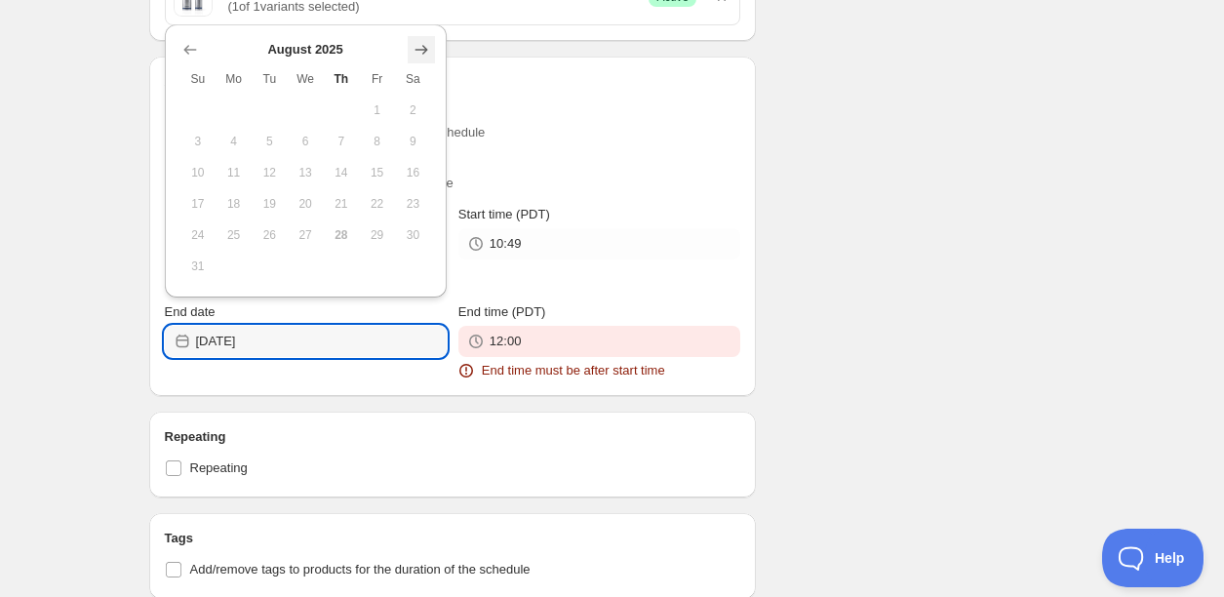
click at [416, 53] on icon "Show next month, September 2025" at bounding box center [420, 49] width 19 height 19
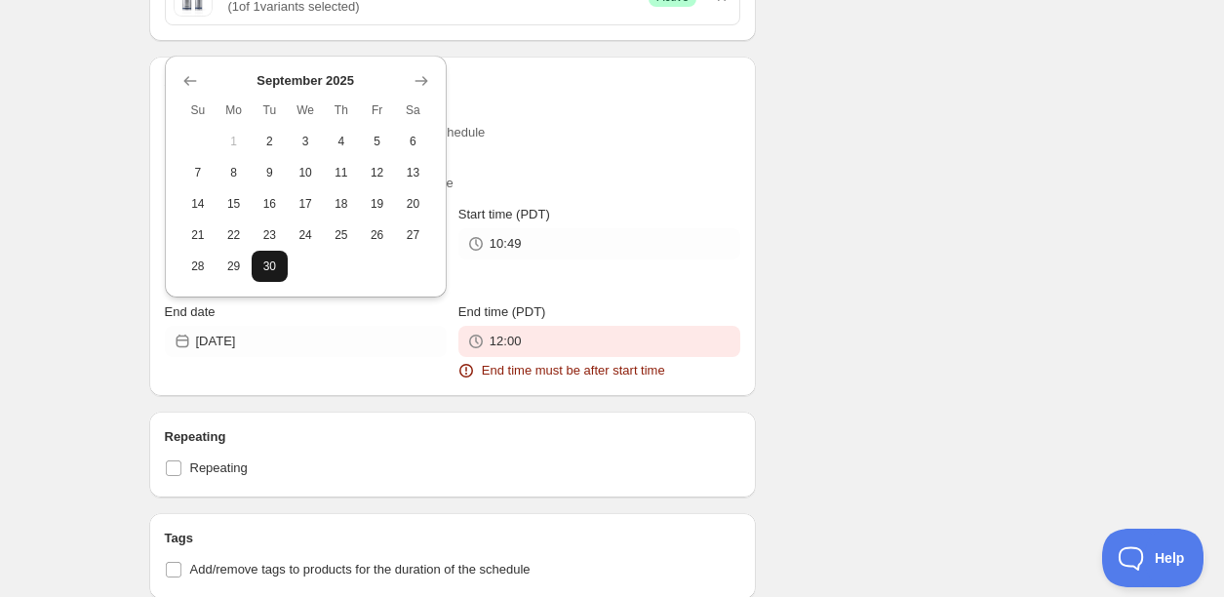
click at [272, 264] on span "30" at bounding box center [269, 266] width 20 height 16
type input "[DATE]"
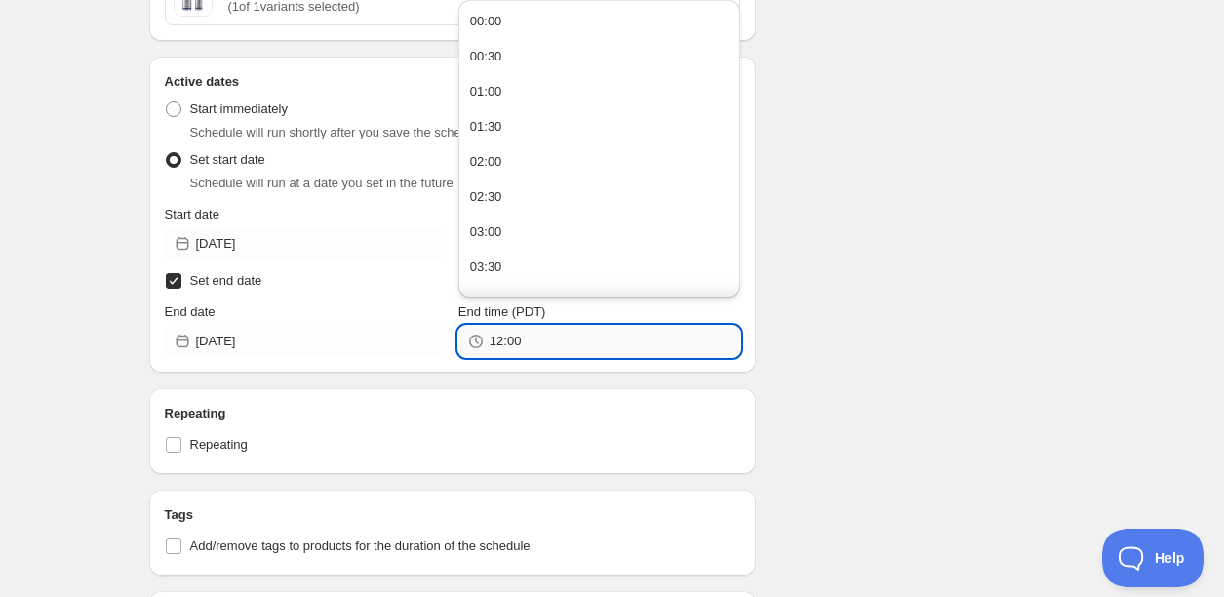
click at [491, 332] on input "12:00" at bounding box center [614, 341] width 251 height 31
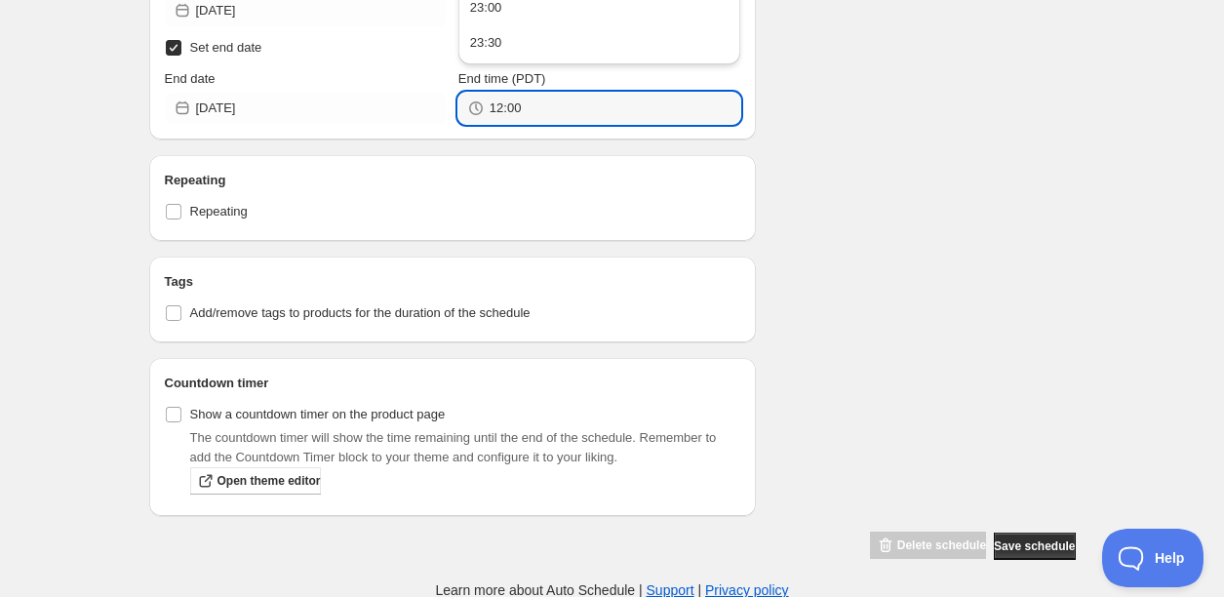
scroll to position [1224, 0]
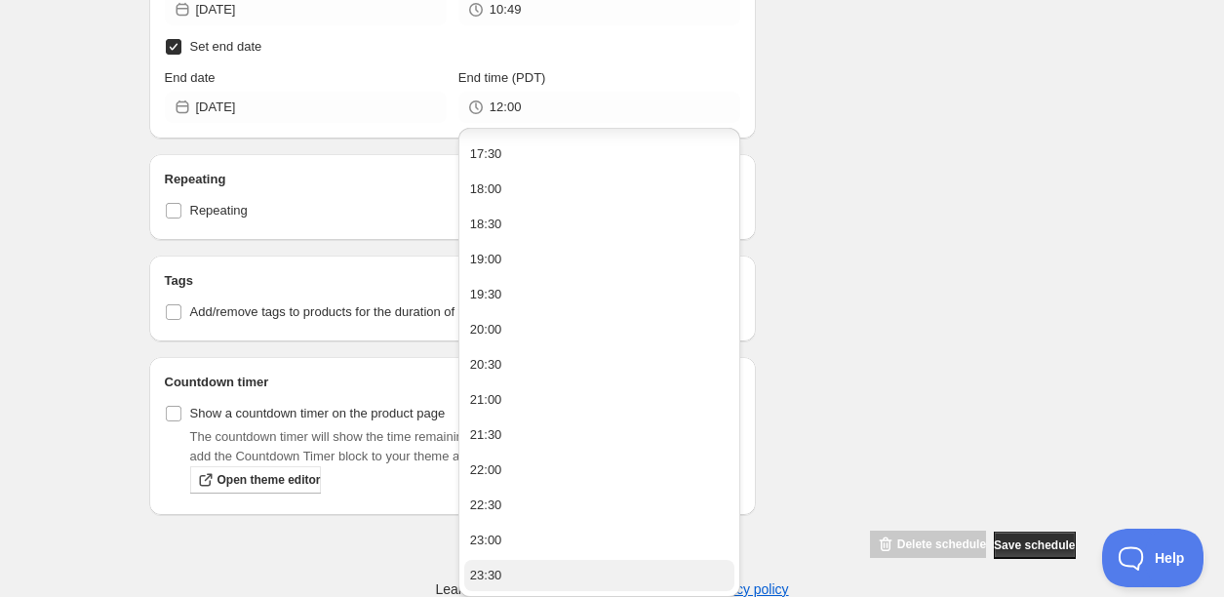
click at [567, 571] on button "23:30" at bounding box center [599, 575] width 270 height 31
type input "23:30"
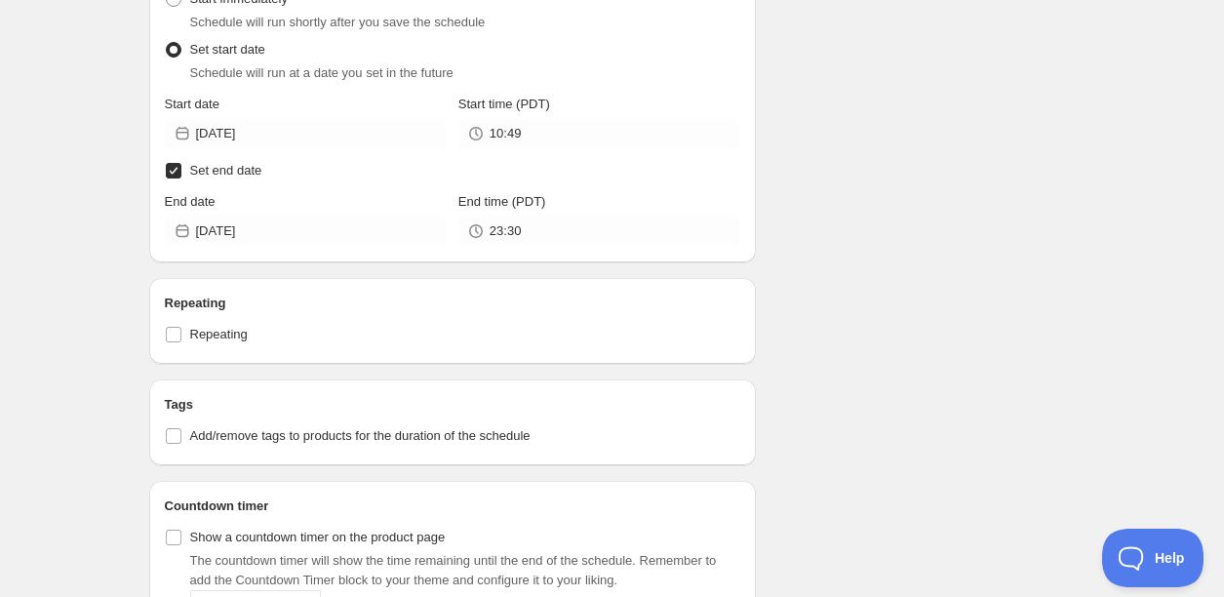
scroll to position [893, 0]
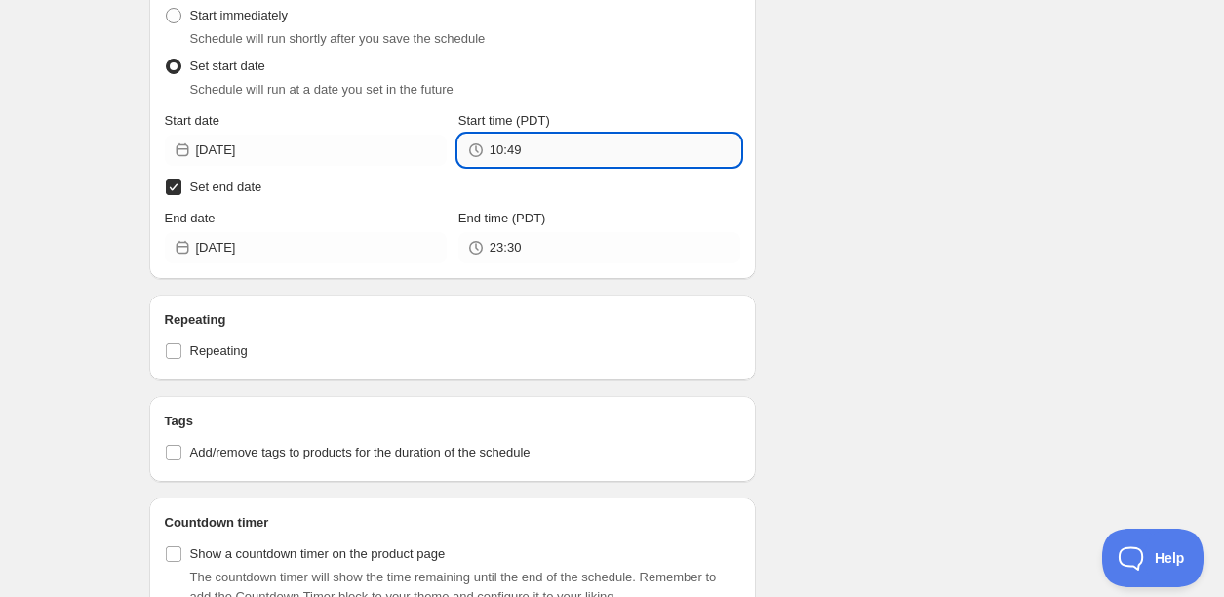
click at [573, 154] on input "10:49" at bounding box center [614, 150] width 251 height 31
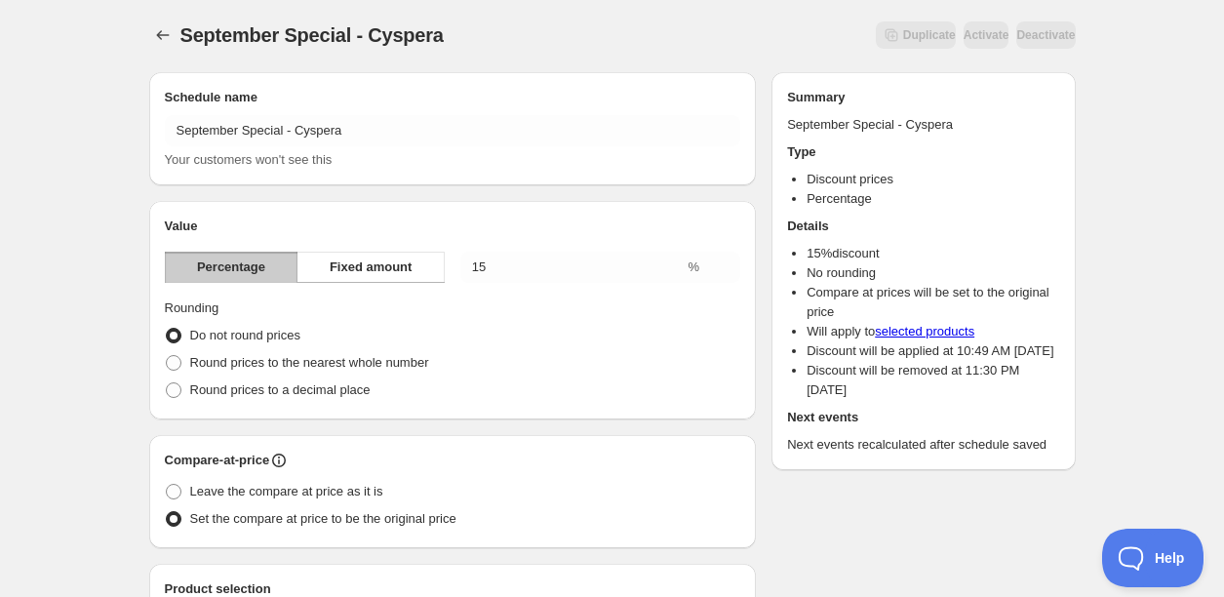
scroll to position [647, 0]
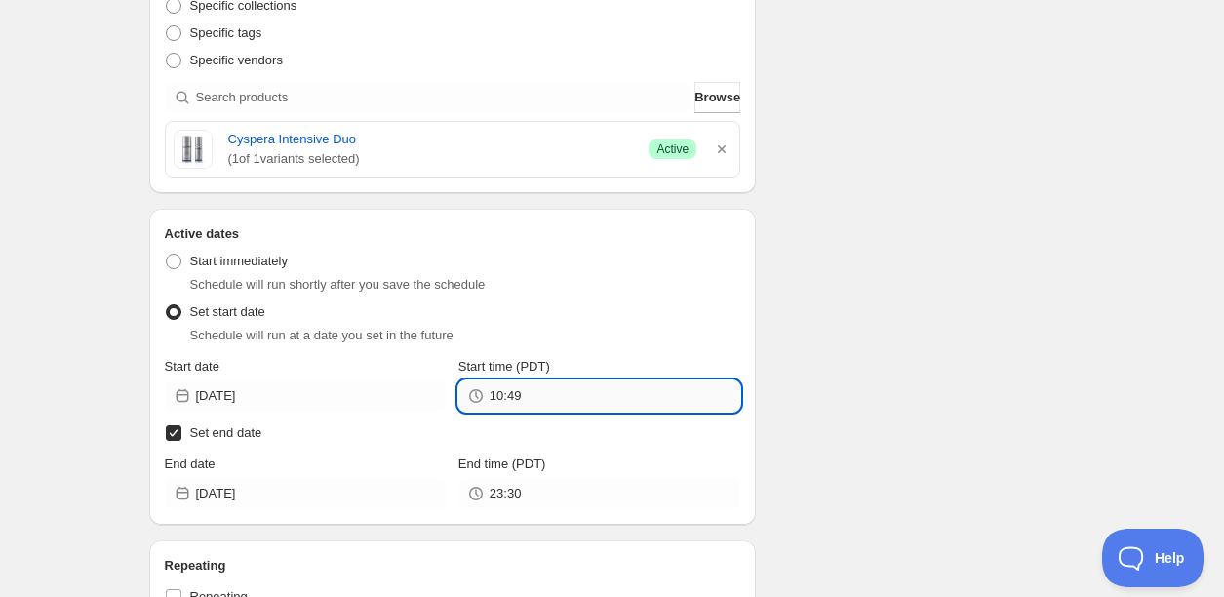
click at [586, 394] on input "10:49" at bounding box center [614, 395] width 251 height 31
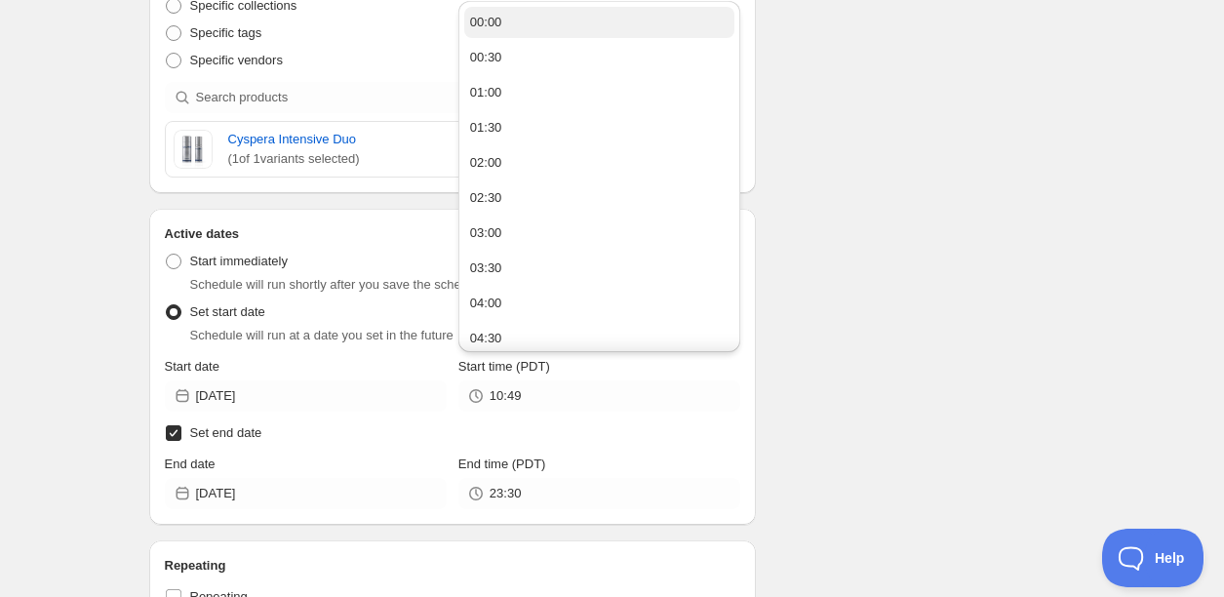
click at [571, 29] on button "00:00" at bounding box center [599, 22] width 270 height 31
type input "00:00"
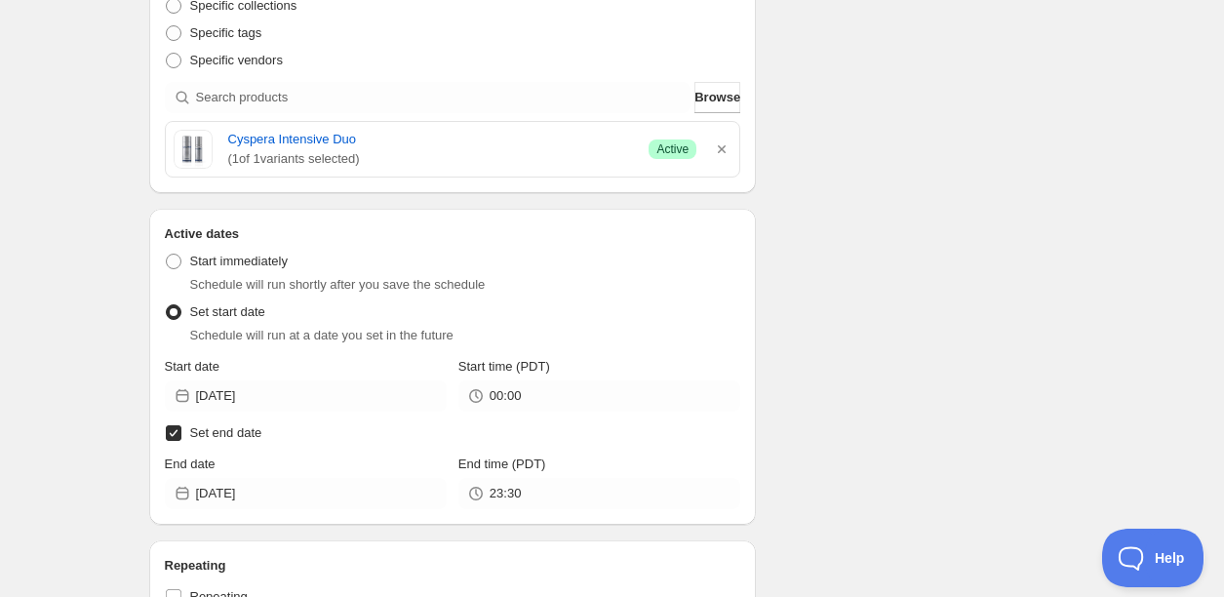
click at [832, 368] on div "Schedule name September Special - Cyspera Your customers won't see this Value P…" at bounding box center [605, 178] width 942 height 1535
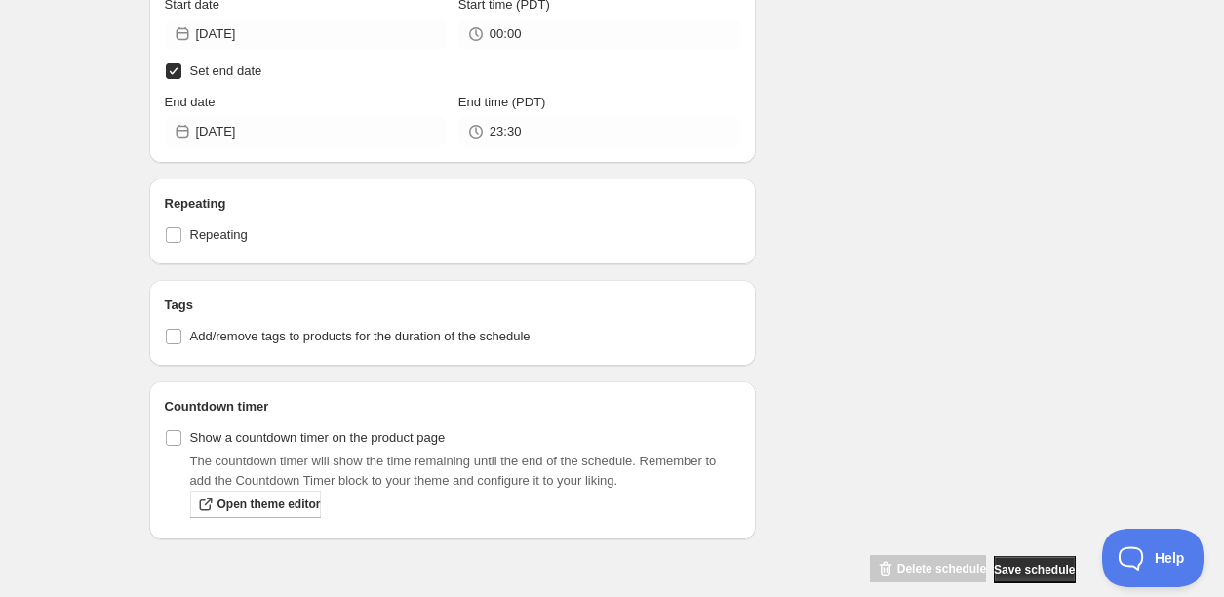
scroll to position [1033, 0]
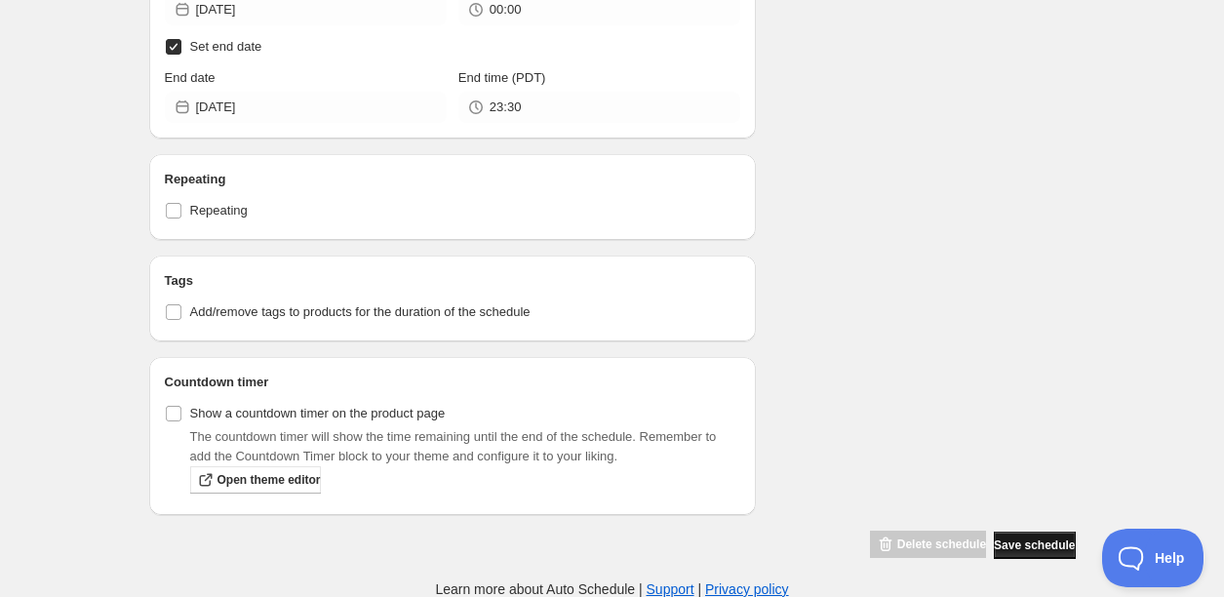
click at [997, 543] on span "Save schedule" at bounding box center [1034, 545] width 81 height 16
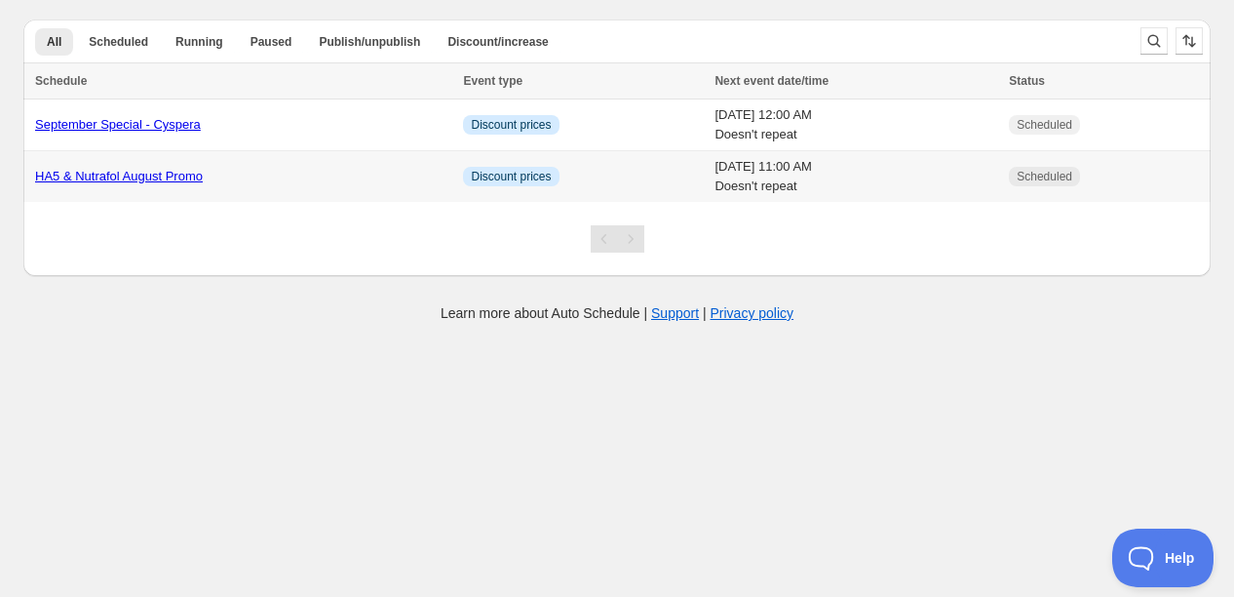
click at [174, 177] on link "HA5 & Nutrafol August Promo" at bounding box center [119, 176] width 168 height 15
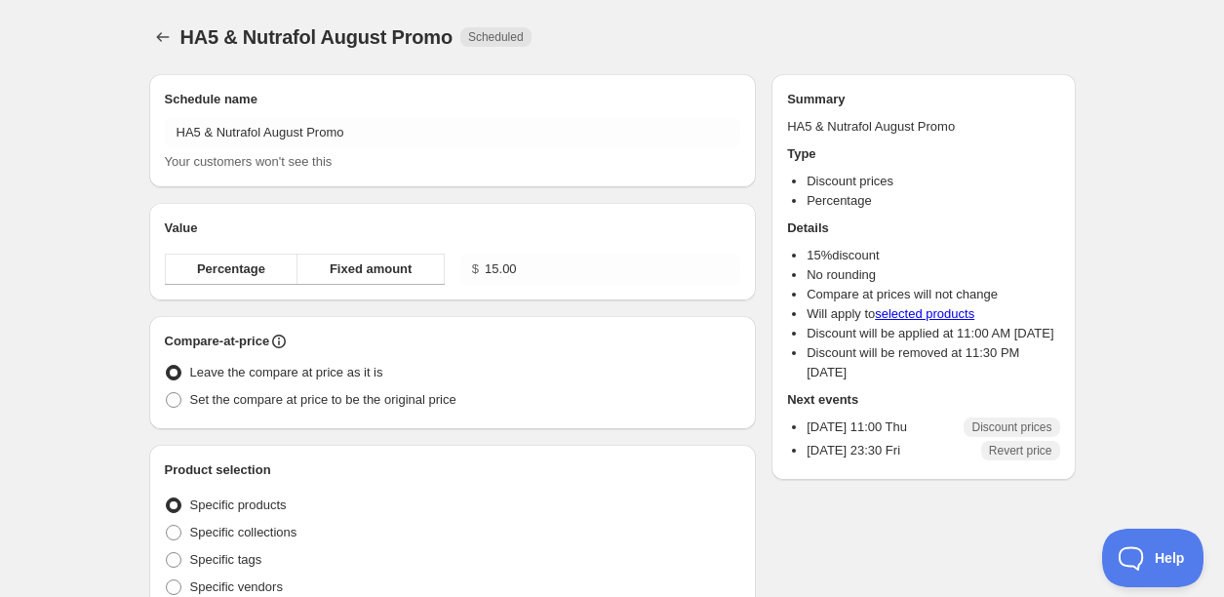
radio input "true"
checkbox input "true"
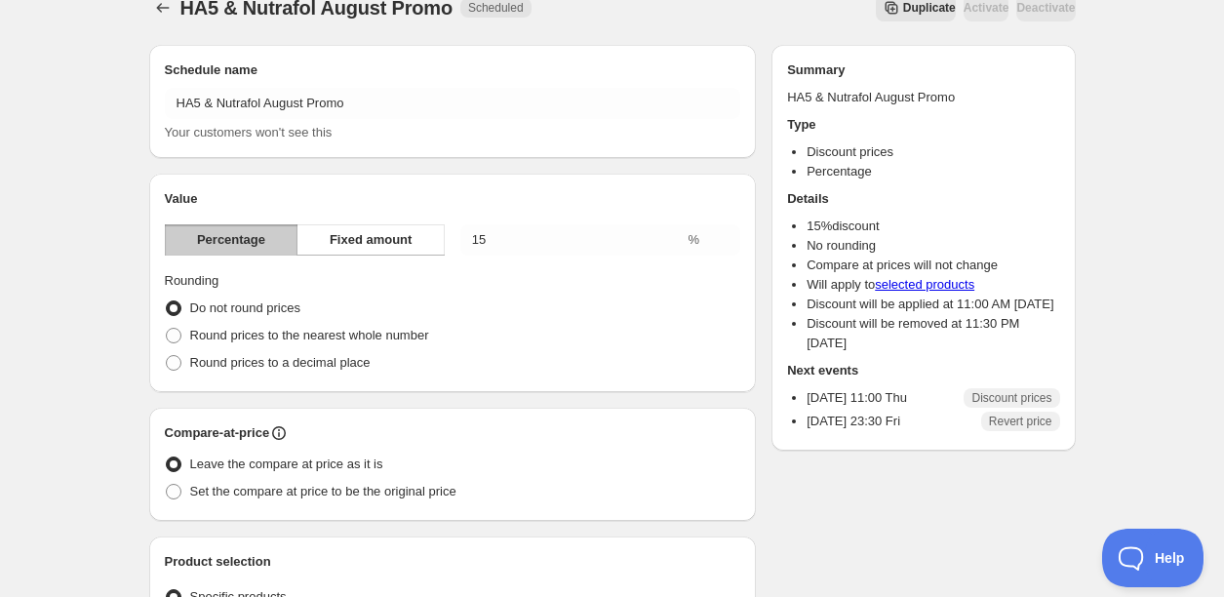
scroll to position [142, 0]
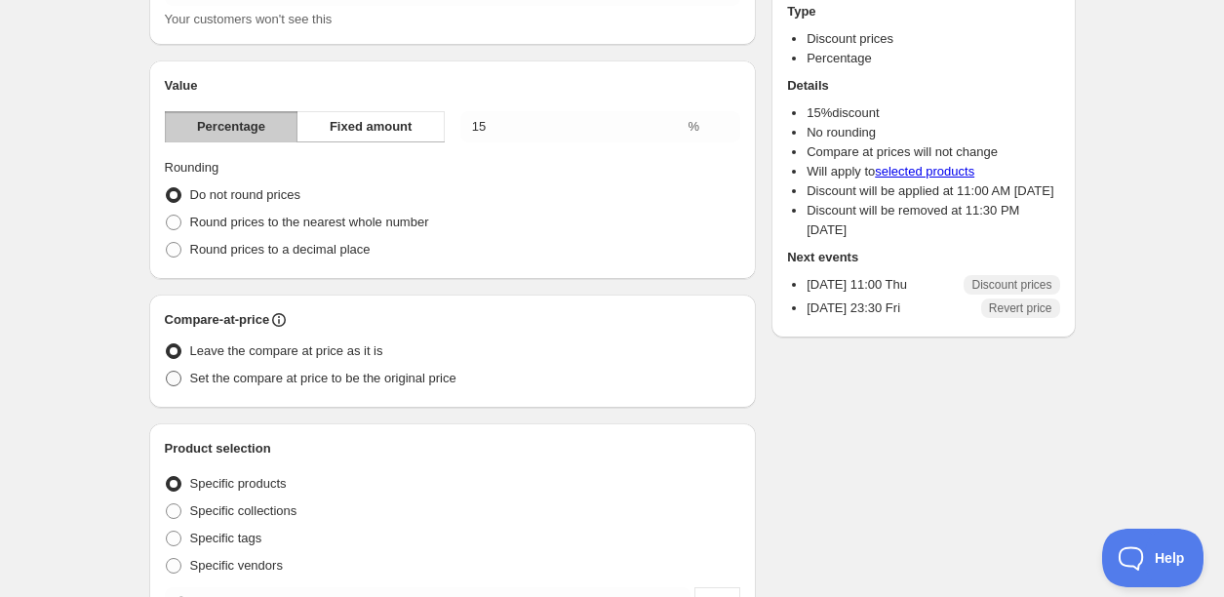
click at [181, 375] on span at bounding box center [174, 379] width 18 height 18
click at [167, 371] on input "Set the compare at price to be the original price" at bounding box center [166, 370] width 1 height 1
radio input "true"
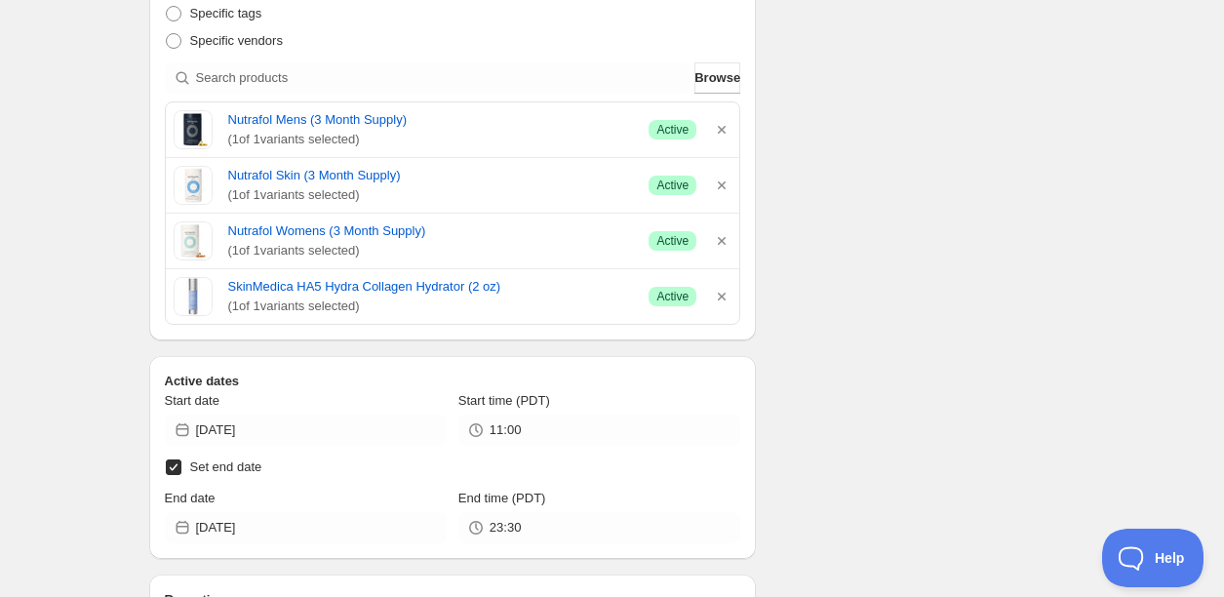
scroll to position [1016, 0]
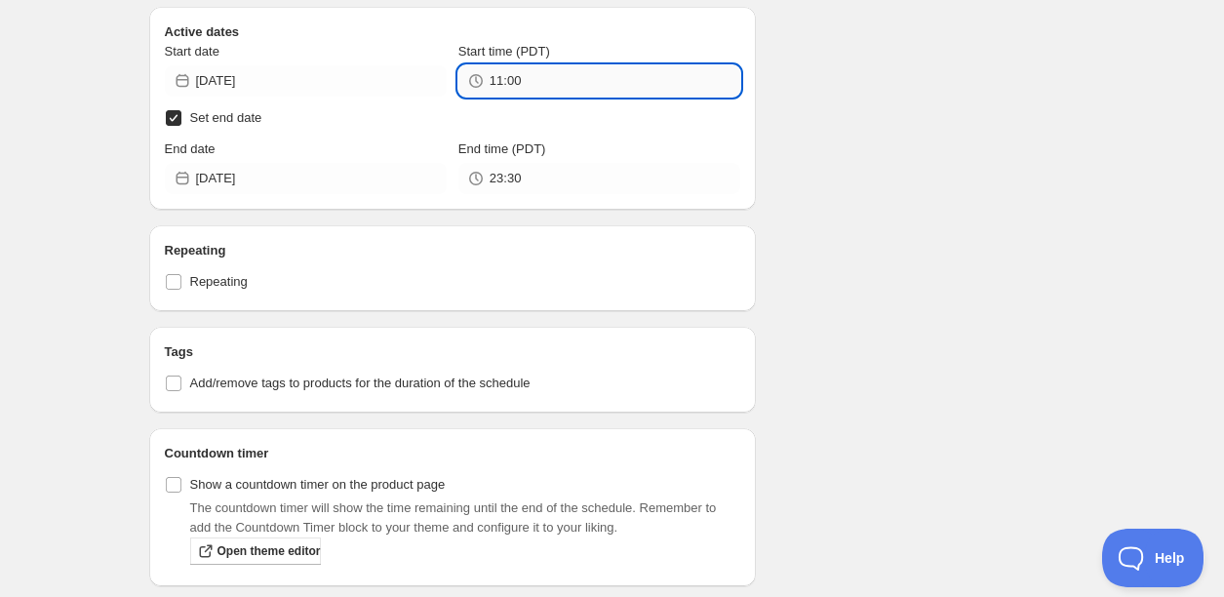
click at [538, 85] on input "11:00" at bounding box center [614, 80] width 251 height 31
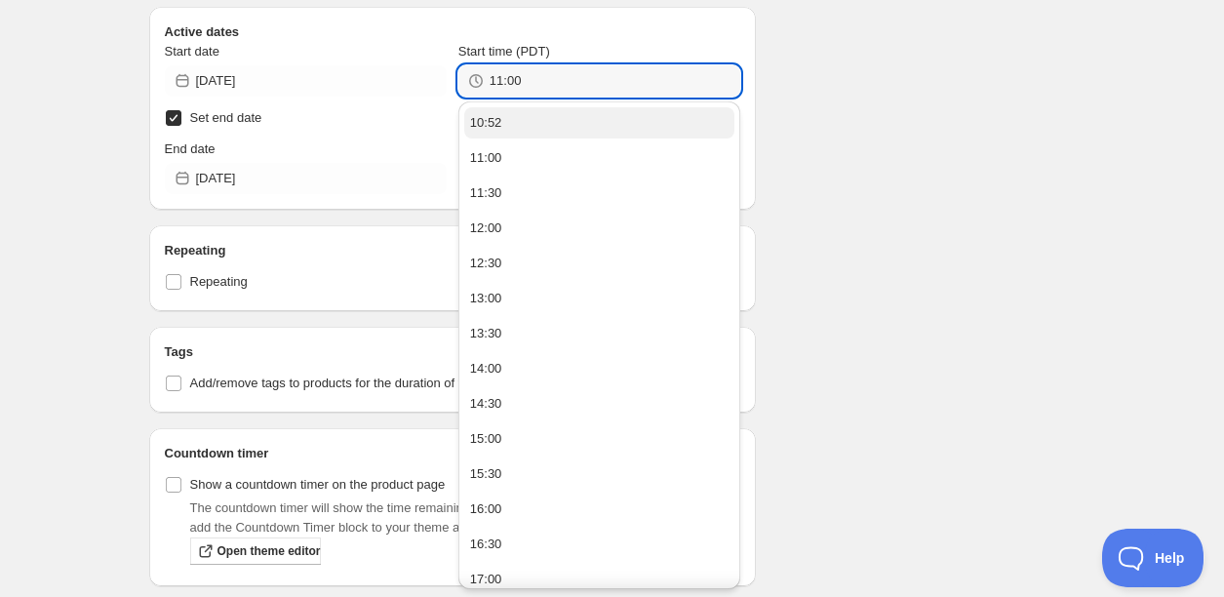
click at [586, 128] on button "10:52" at bounding box center [599, 122] width 270 height 31
type input "10:52"
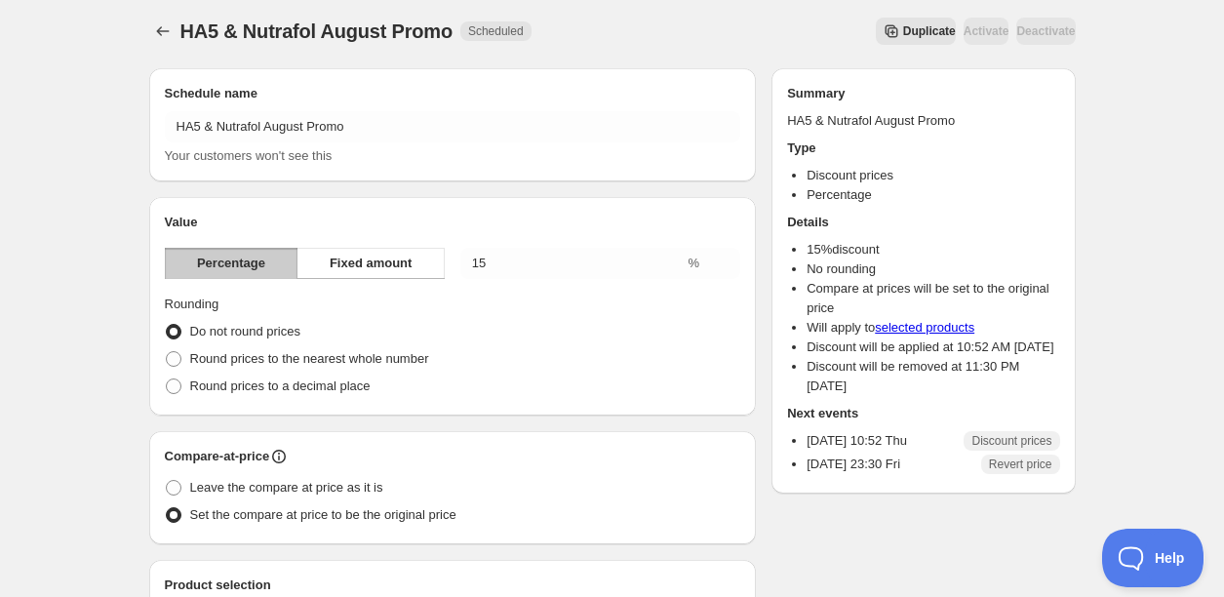
scroll to position [0, 0]
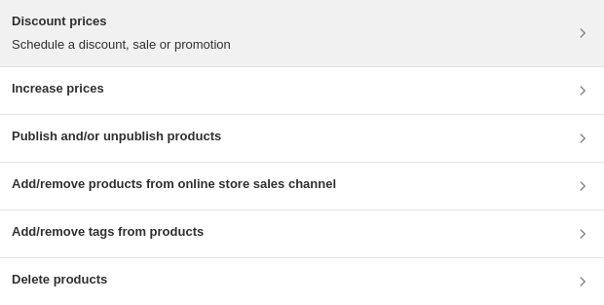
click at [206, 31] on div "Discount prices Schedule a discount, sale or promotion" at bounding box center [121, 33] width 219 height 43
